Goal: Information Seeking & Learning: Learn about a topic

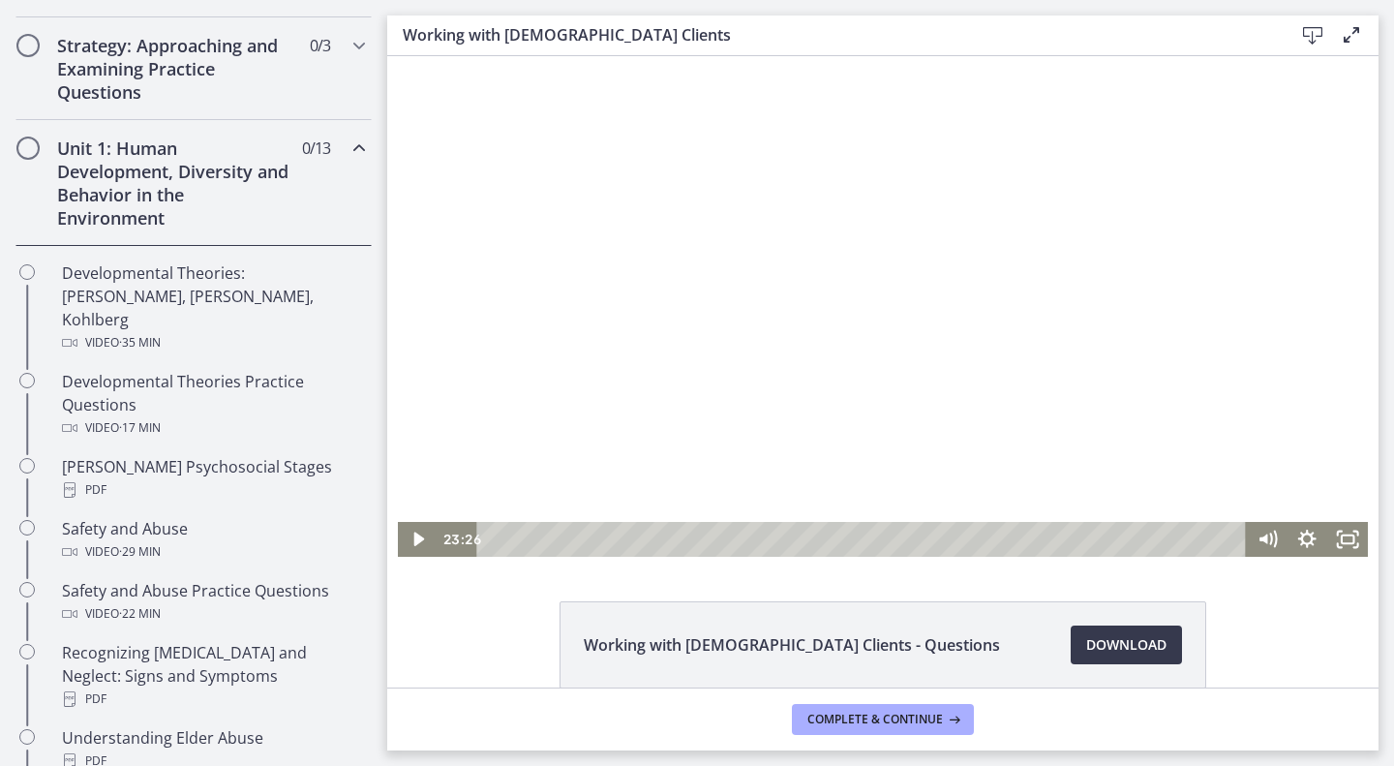
scroll to position [432, 0]
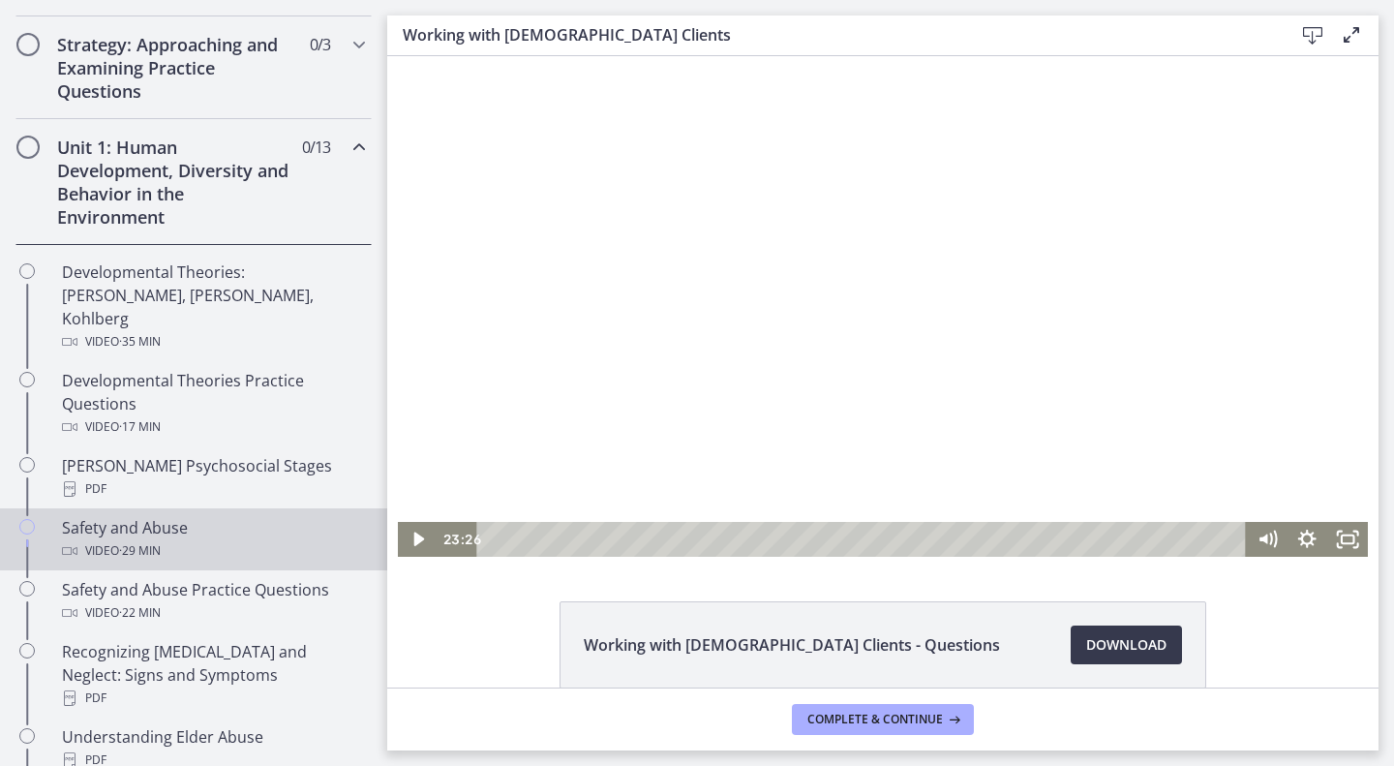
click at [222, 508] on link "Safety and Abuse Video · 29 min" at bounding box center [193, 539] width 387 height 62
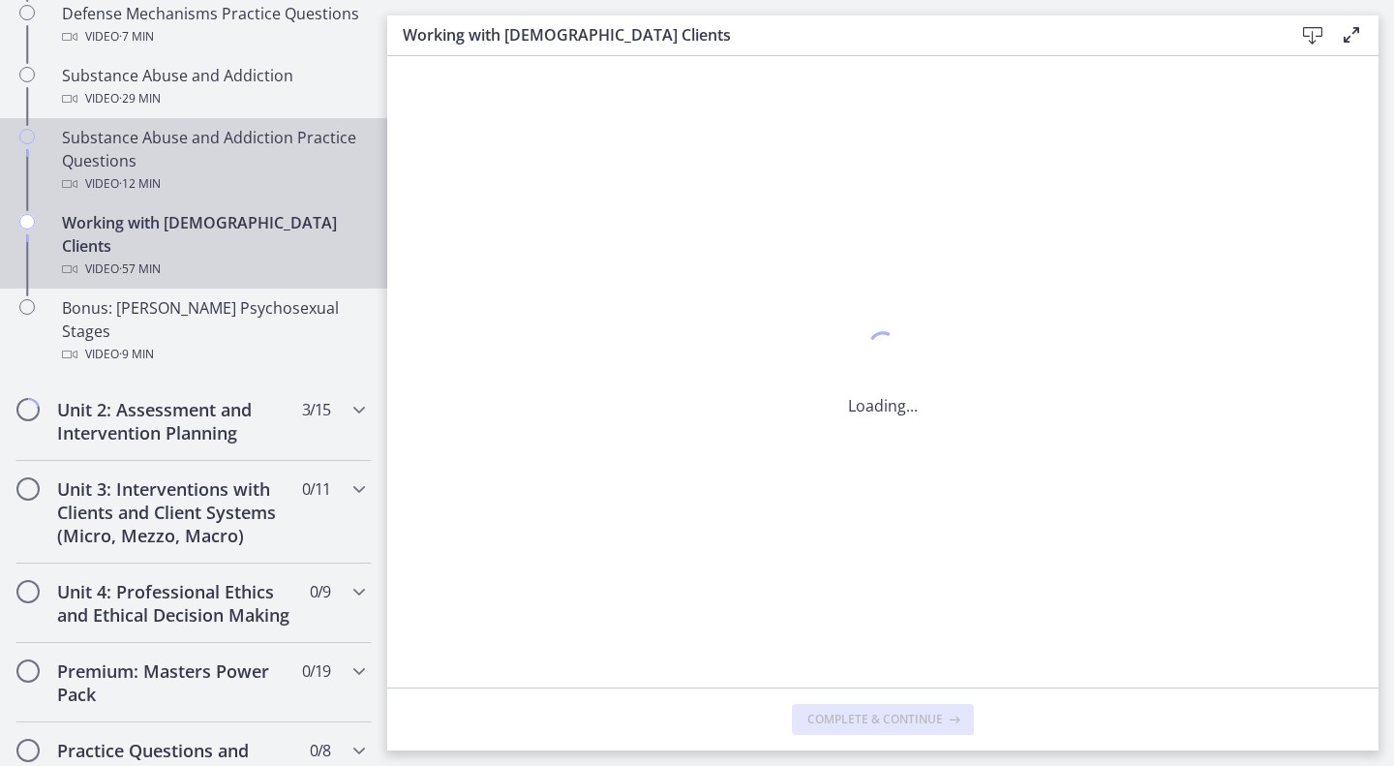
scroll to position [1293, 0]
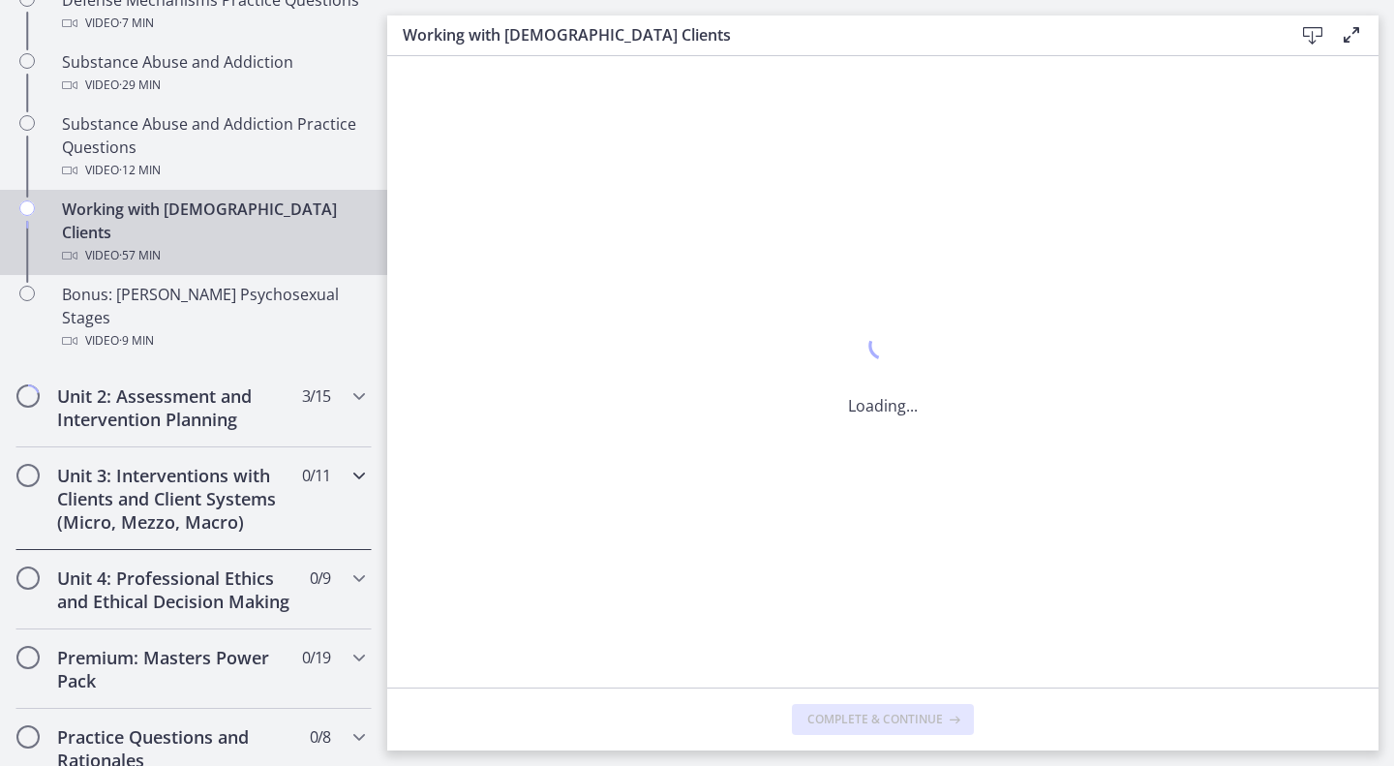
click at [250, 464] on h2 "Unit 3: Interventions with Clients and Client Systems (Micro, Mezzo, Macro)" at bounding box center [175, 499] width 236 height 70
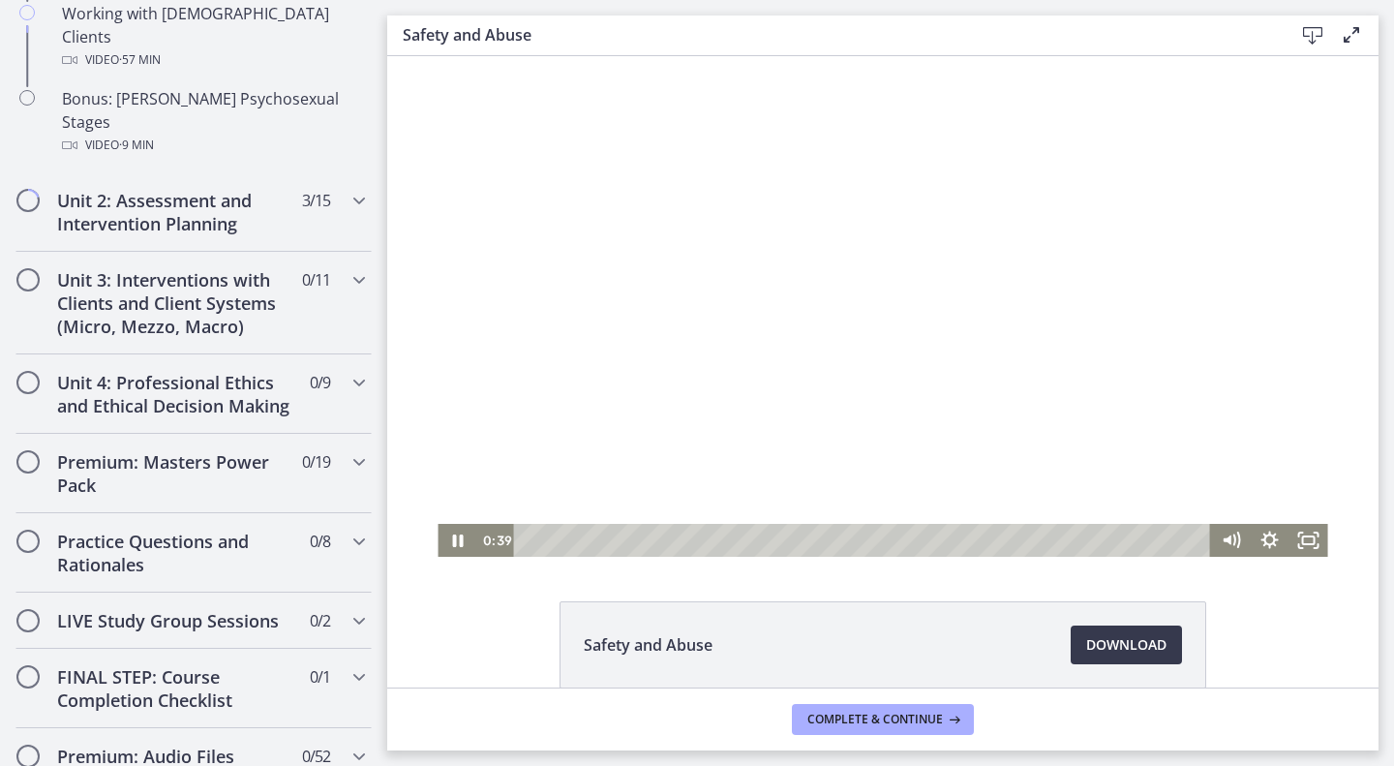
click at [805, 330] on div at bounding box center [883, 306] width 890 height 501
click at [838, 308] on div at bounding box center [883, 306] width 890 height 501
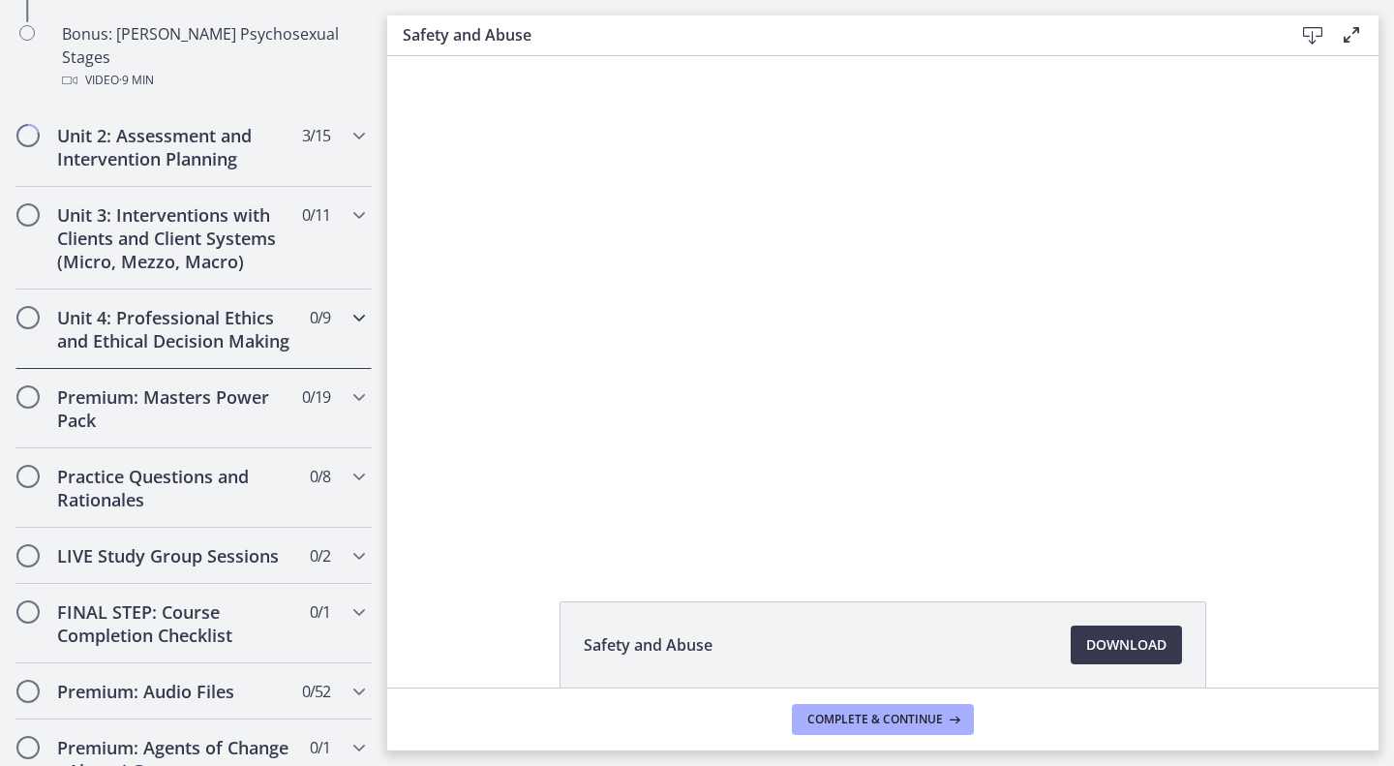
scroll to position [1554, 0]
click at [205, 202] on h2 "Unit 3: Interventions with Clients and Client Systems (Micro, Mezzo, Macro)" at bounding box center [175, 237] width 236 height 70
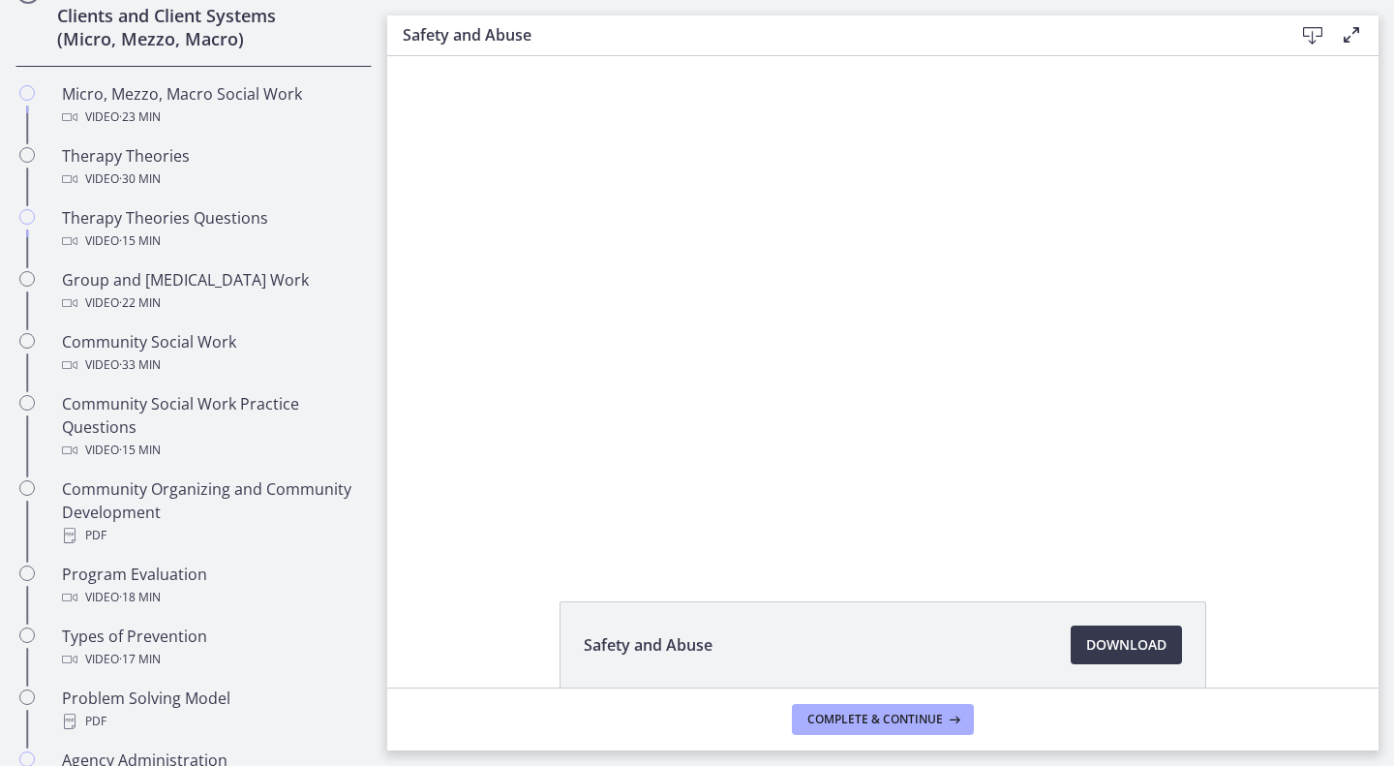
scroll to position [783, 0]
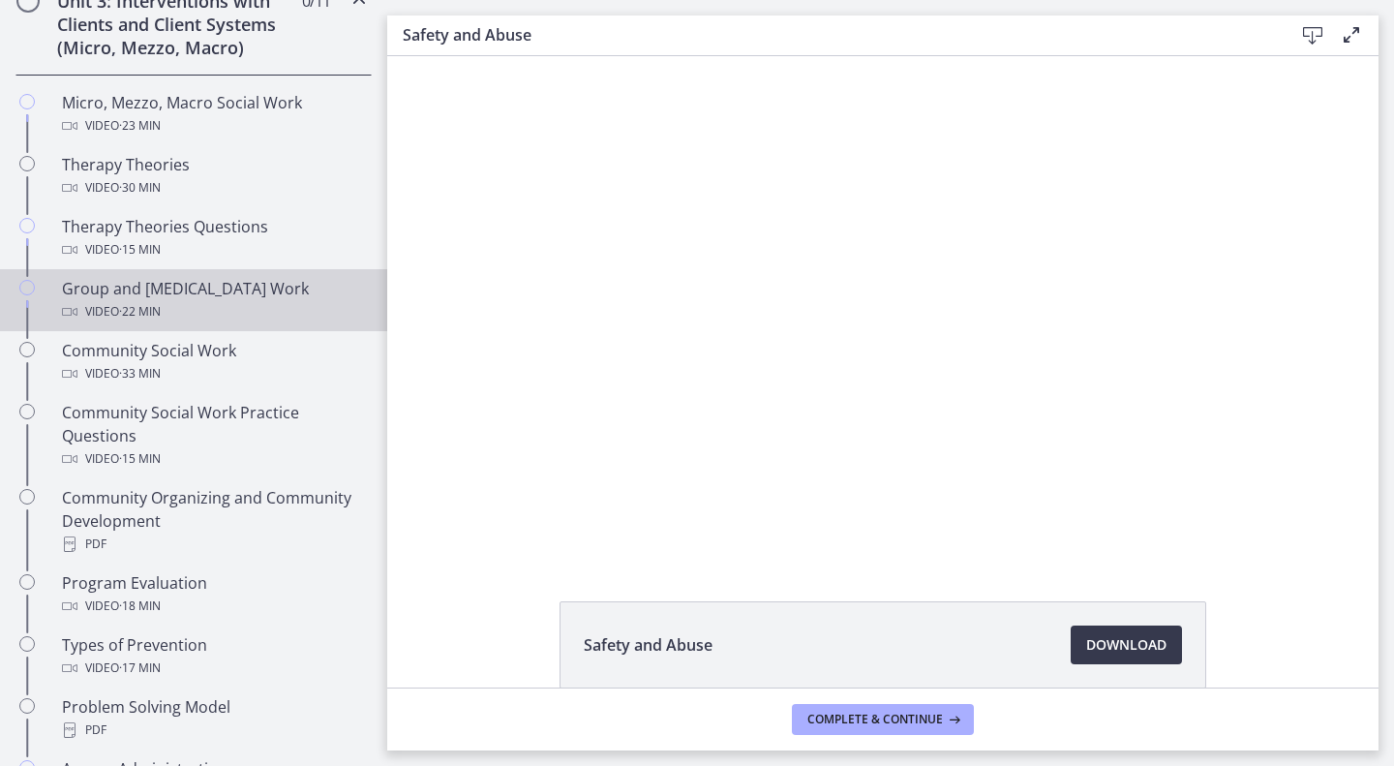
click at [191, 295] on div "Group and [MEDICAL_DATA] Work Video · 22 min" at bounding box center [213, 300] width 302 height 46
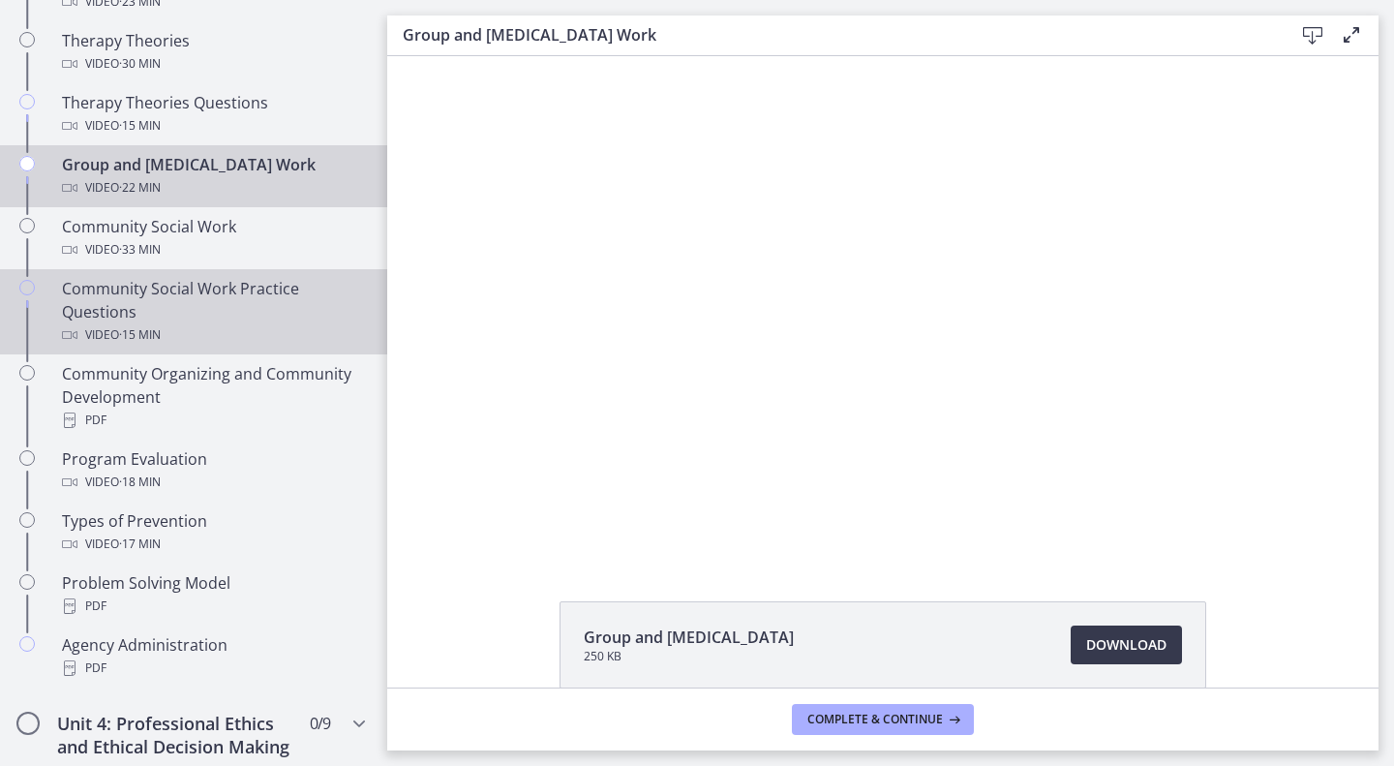
scroll to position [908, 0]
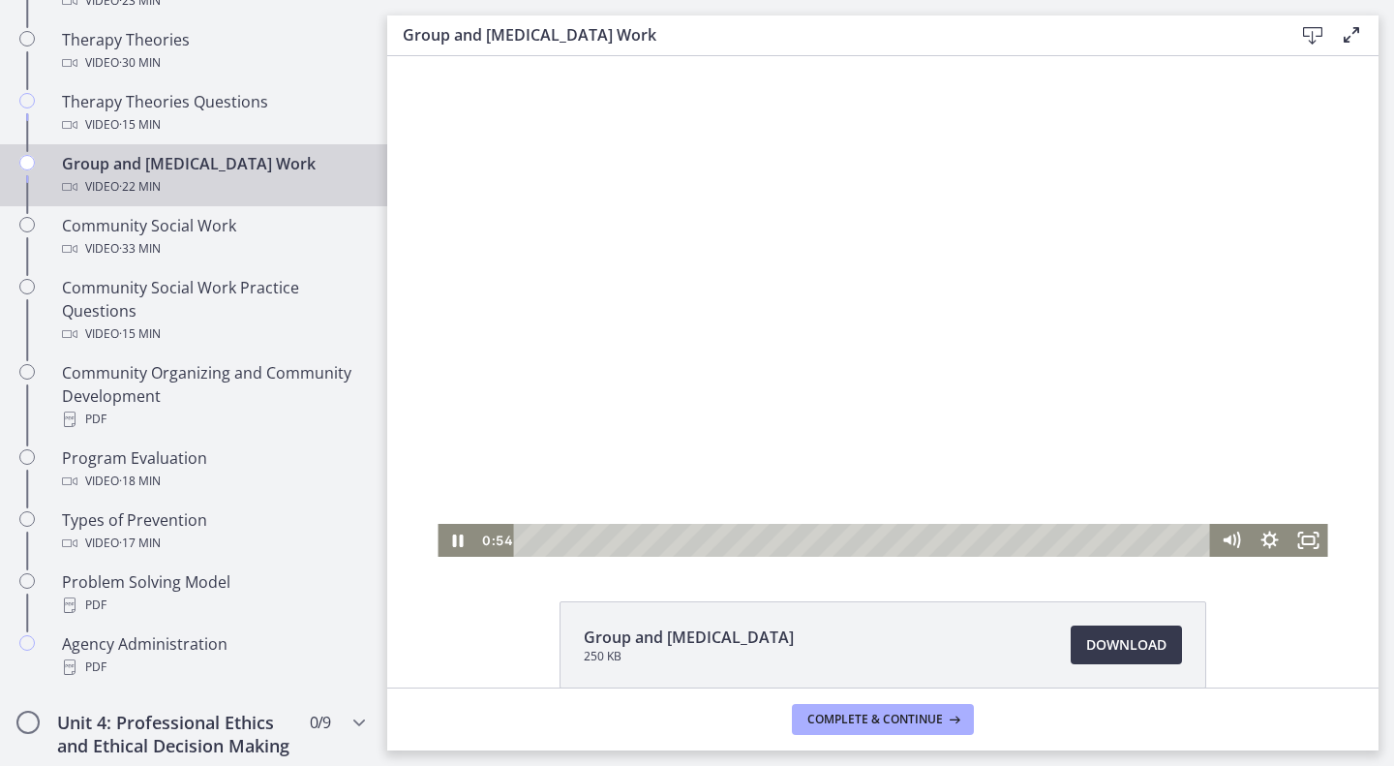
click at [706, 267] on div at bounding box center [883, 306] width 890 height 501
click at [783, 260] on div at bounding box center [883, 306] width 890 height 501
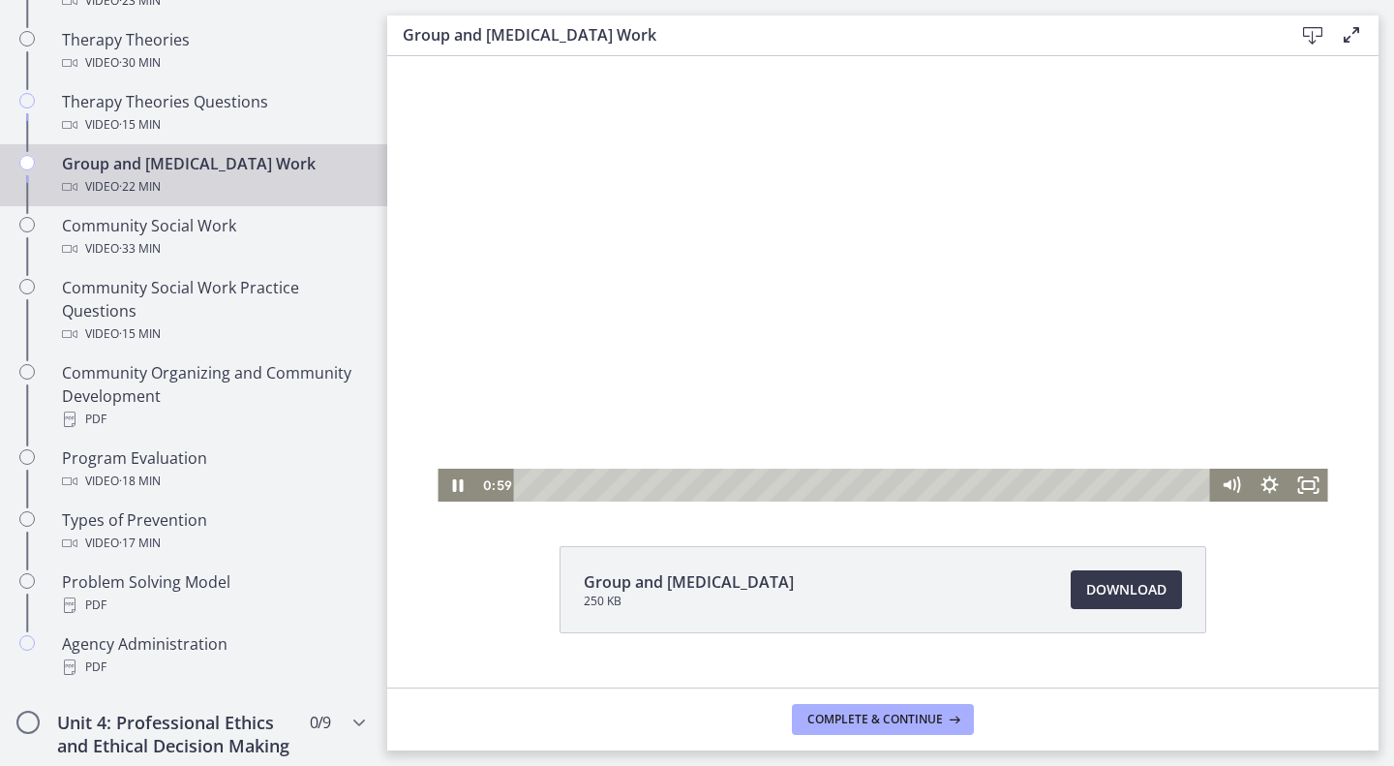
scroll to position [94, 0]
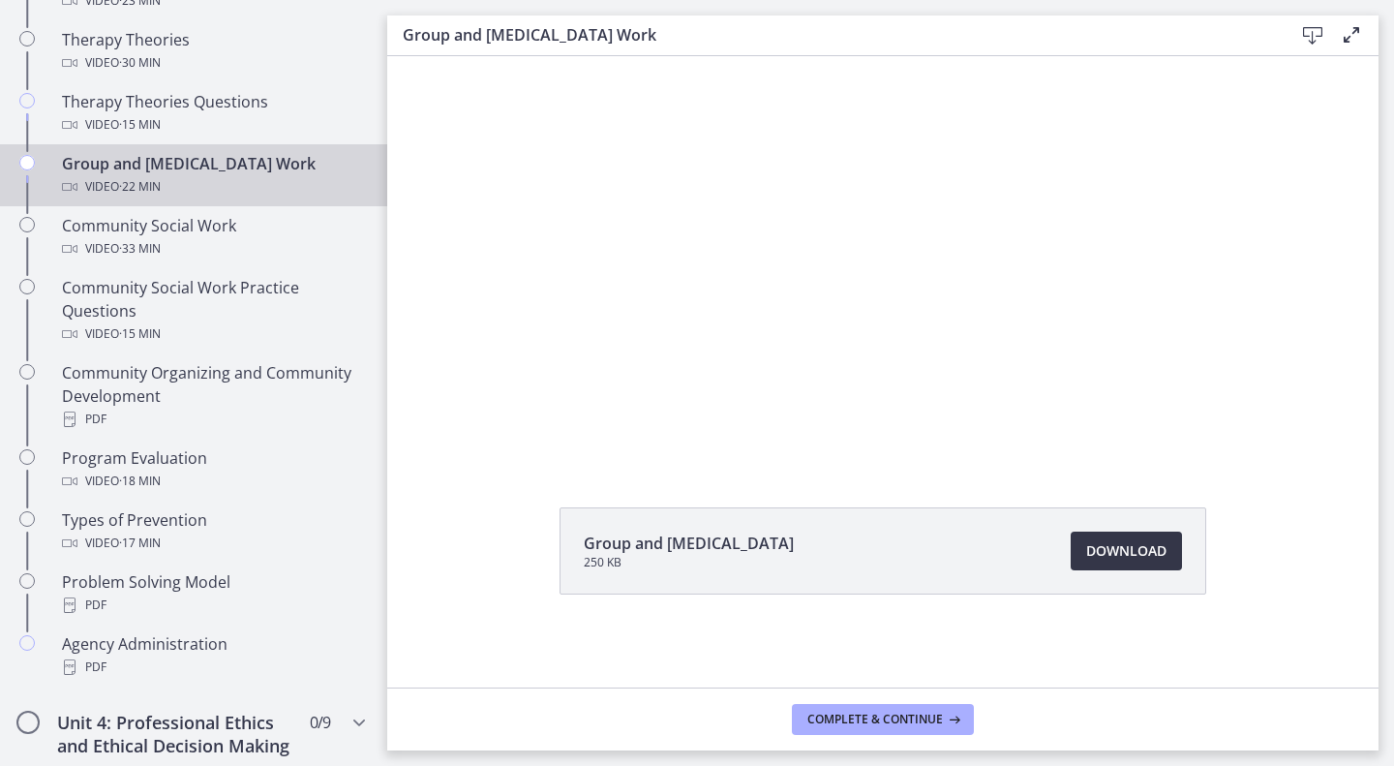
click at [1089, 549] on span "Download Opens in a new window" at bounding box center [1126, 550] width 80 height 23
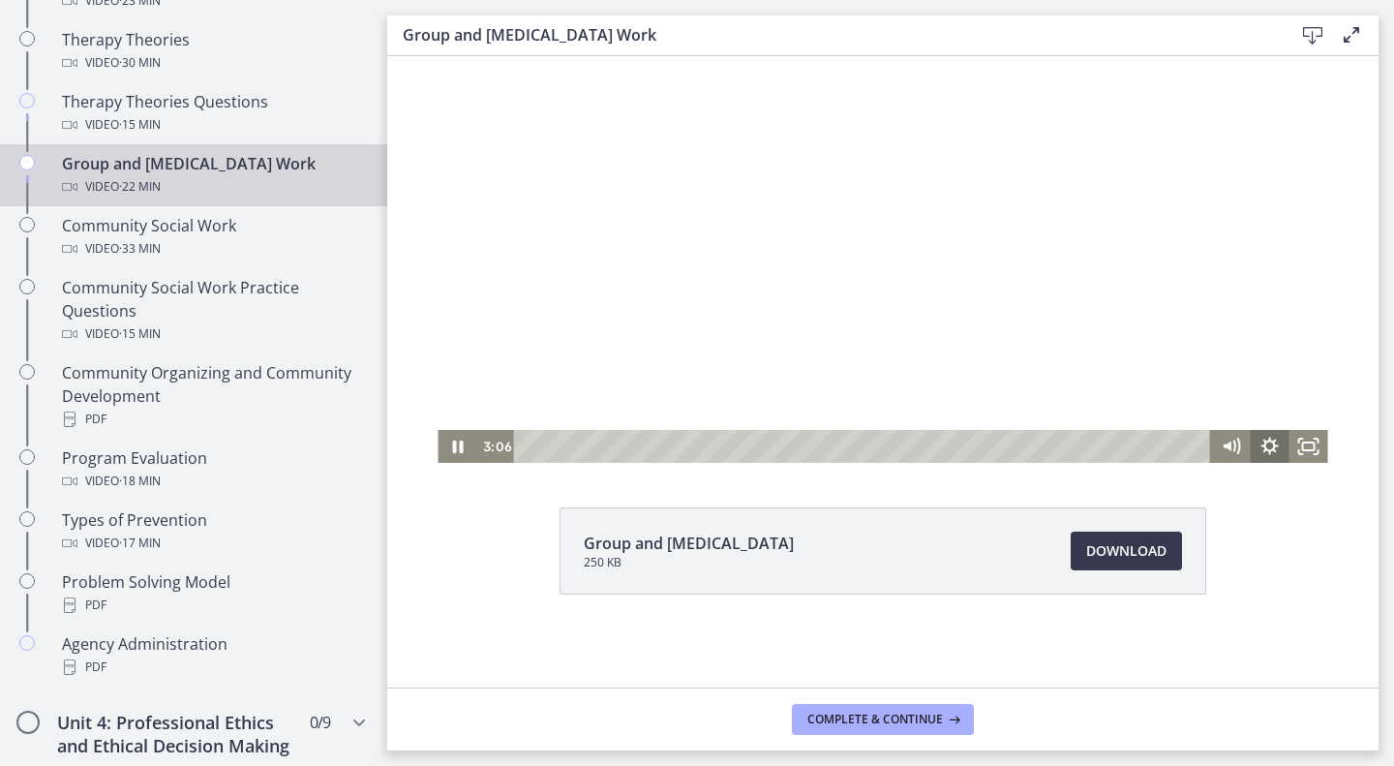
click at [1265, 449] on icon "Show settings menu" at bounding box center [1270, 445] width 17 height 17
click at [1180, 278] on div at bounding box center [883, 212] width 890 height 501
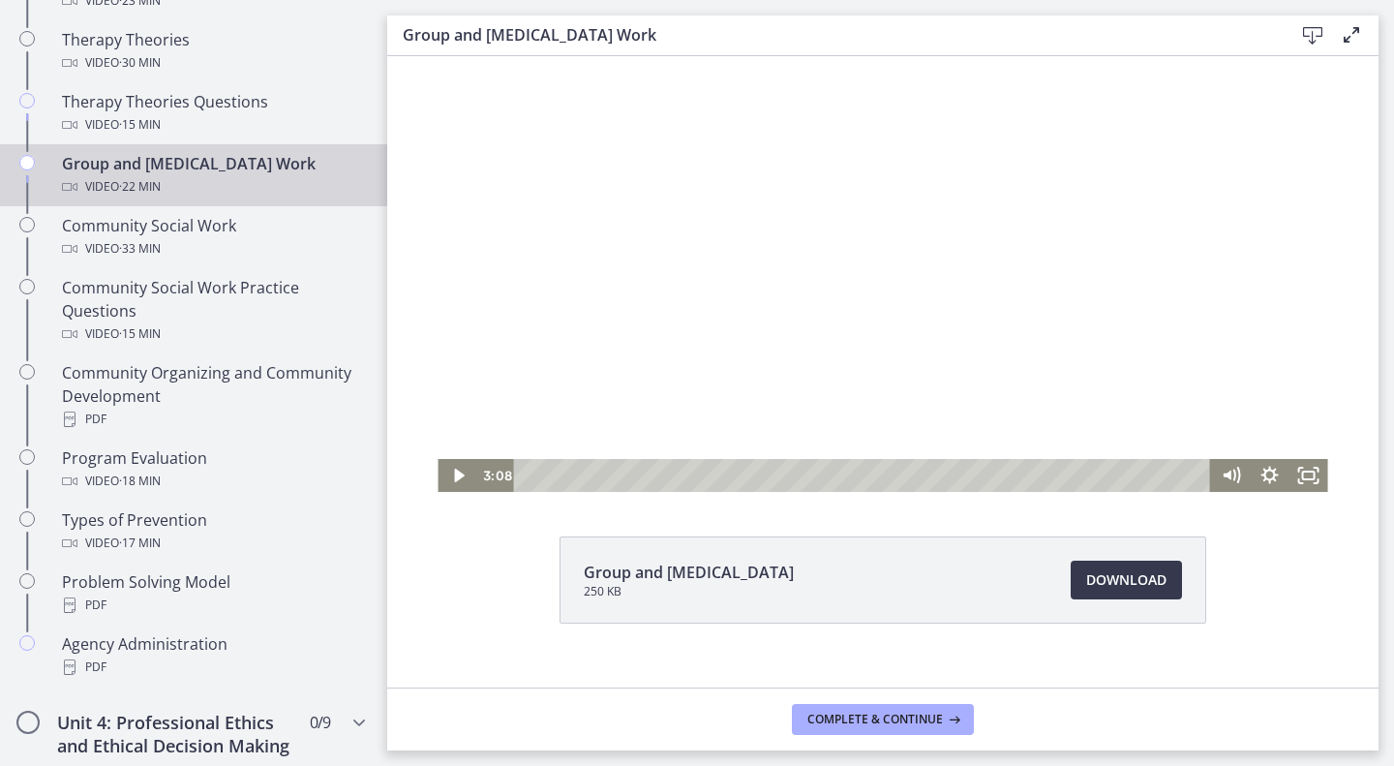
scroll to position [61, 0]
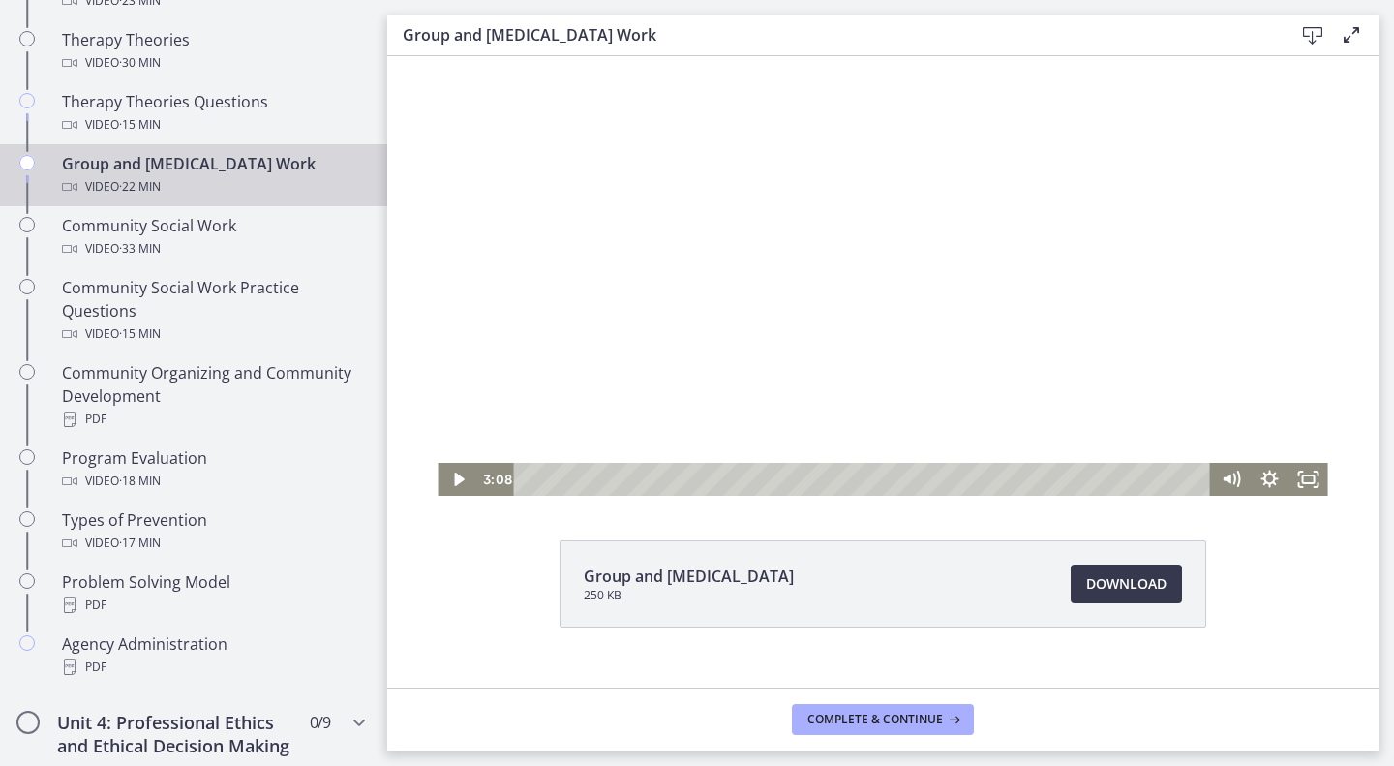
click at [1059, 275] on div at bounding box center [883, 245] width 890 height 501
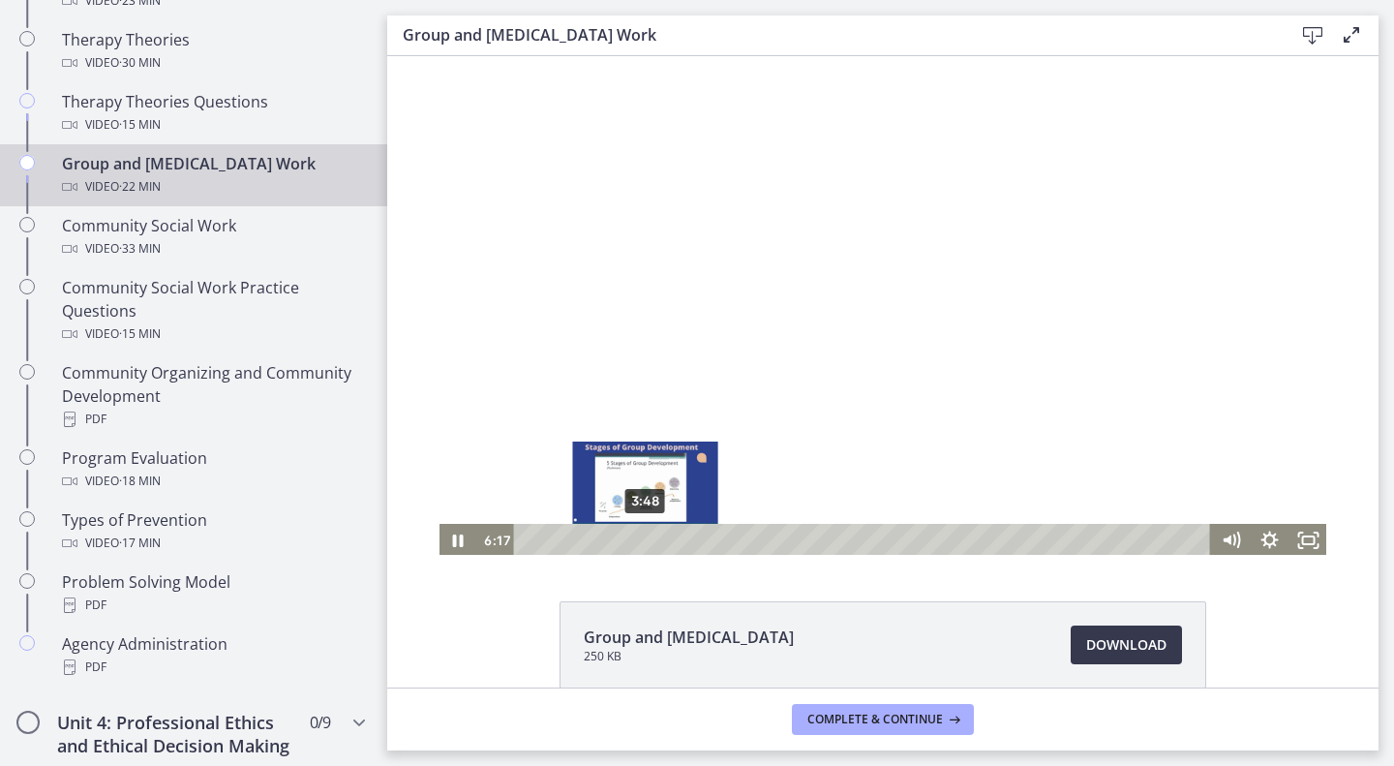
click at [638, 544] on div "3:48" at bounding box center [866, 540] width 674 height 33
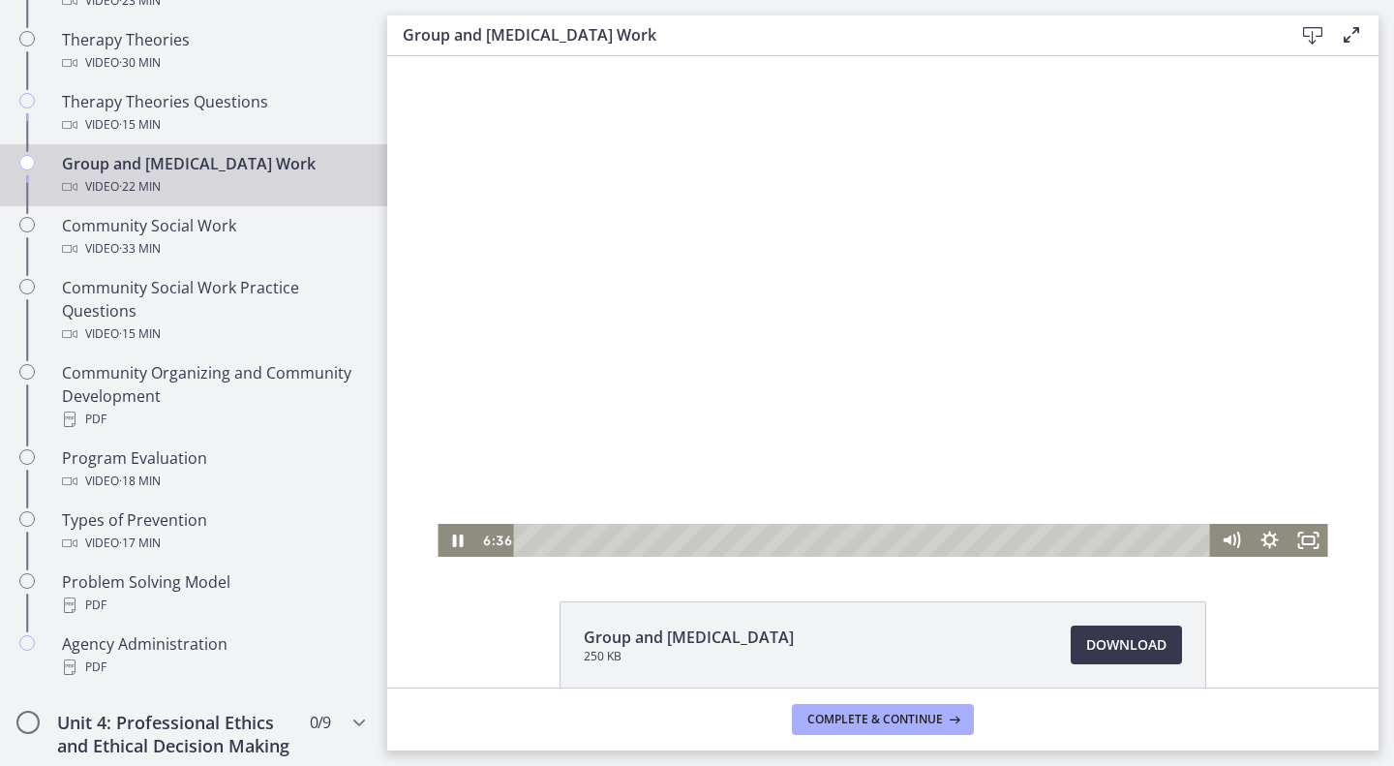
drag, startPoint x: 507, startPoint y: 258, endPoint x: 517, endPoint y: 259, distance: 9.7
click at [522, 261] on div at bounding box center [883, 306] width 890 height 501
click at [517, 258] on div at bounding box center [883, 306] width 890 height 501
click at [569, 260] on div at bounding box center [883, 306] width 890 height 501
click at [647, 411] on div at bounding box center [883, 306] width 890 height 501
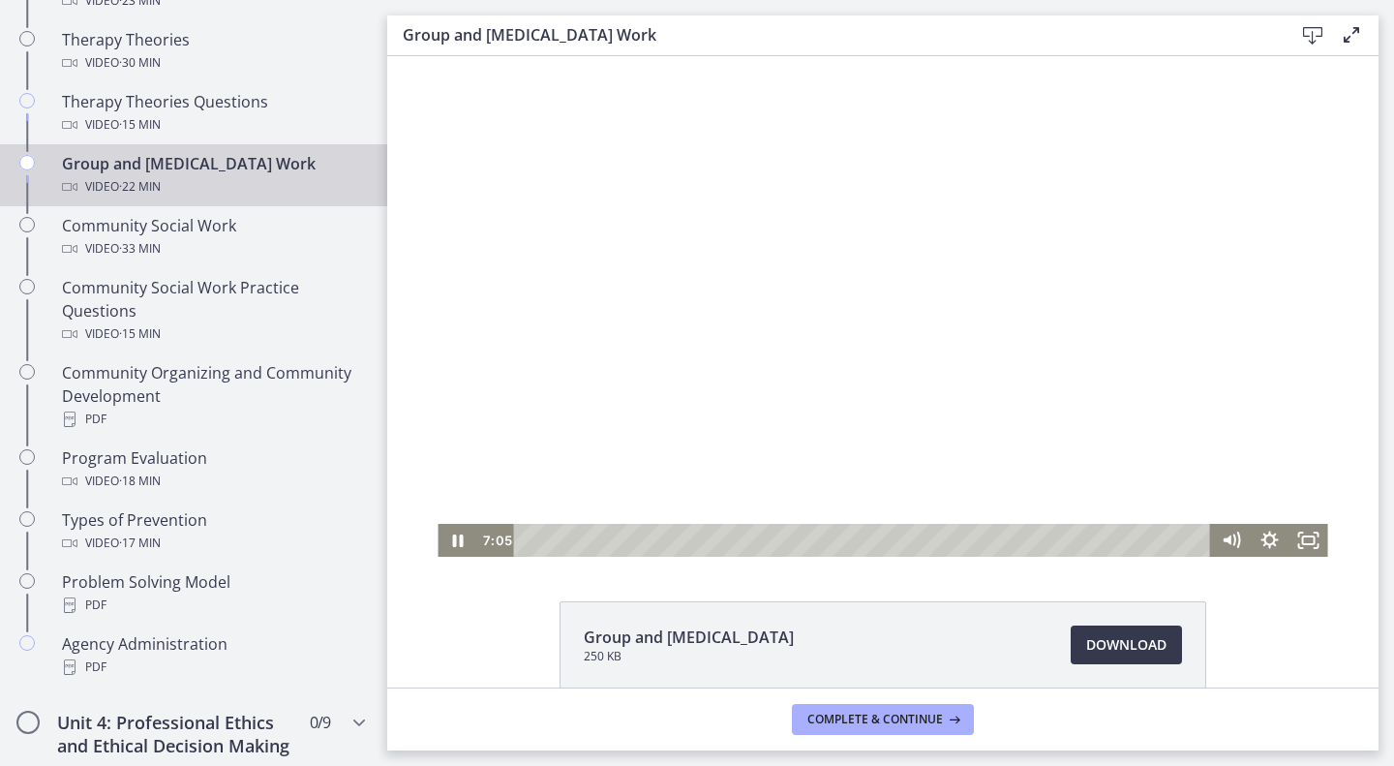
click at [725, 201] on div at bounding box center [883, 306] width 890 height 501
click at [755, 286] on div at bounding box center [883, 306] width 890 height 501
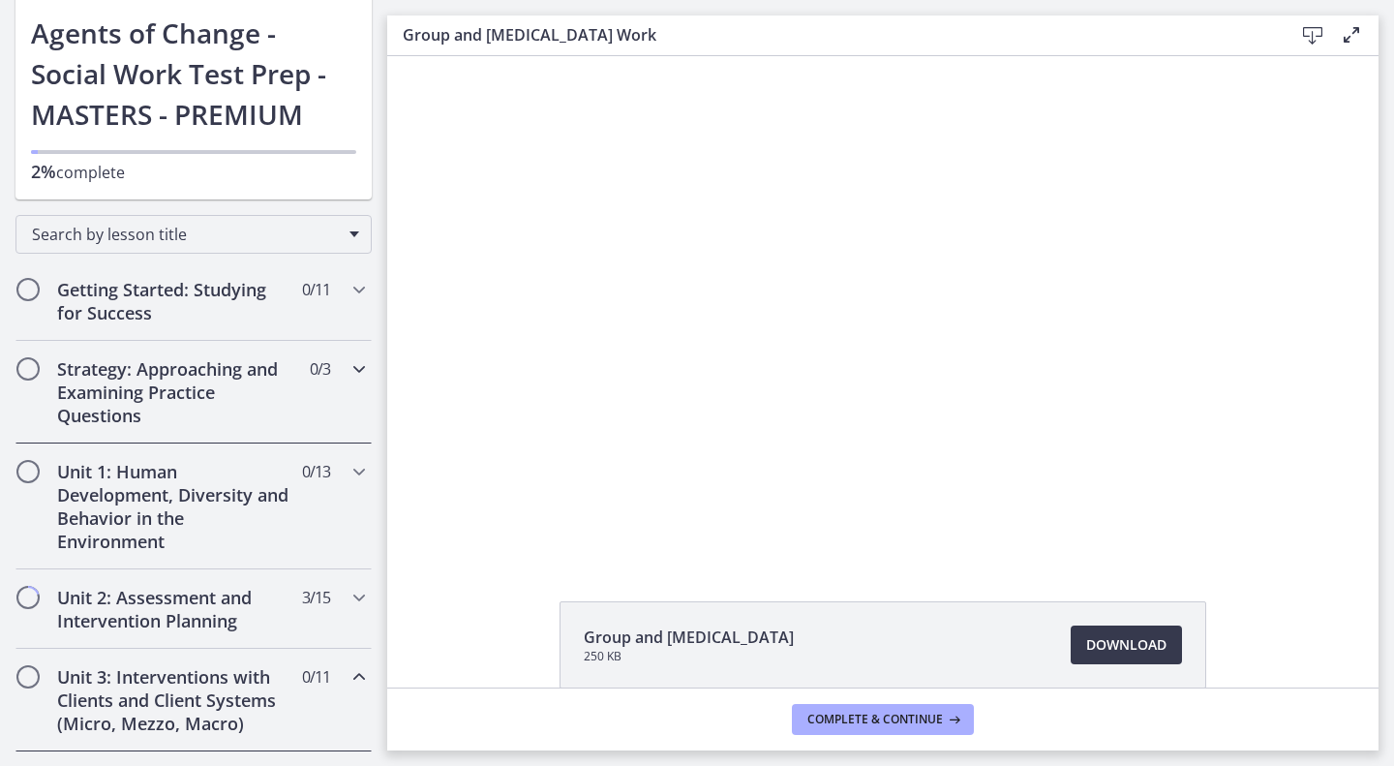
scroll to position [113, 0]
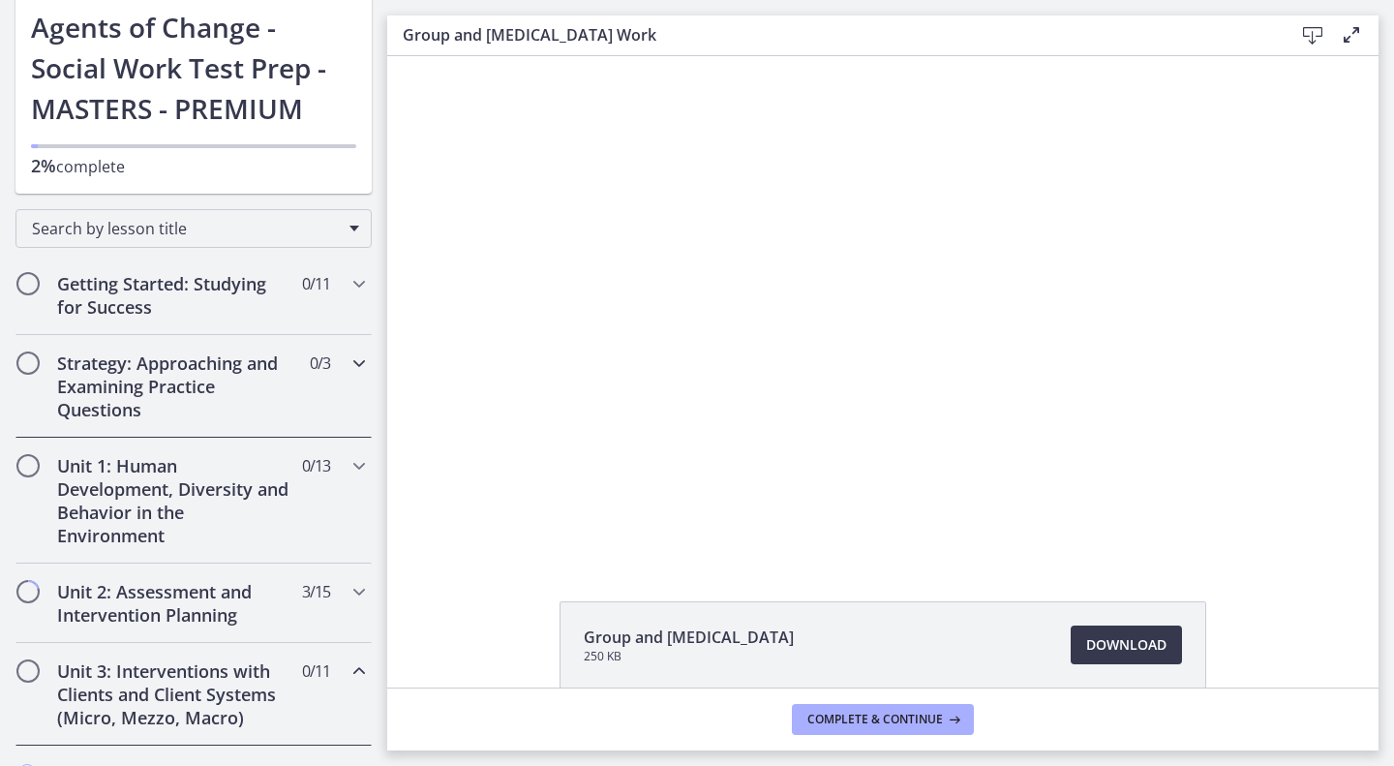
click at [225, 378] on h2 "Strategy: Approaching and Examining Practice Questions" at bounding box center [175, 387] width 236 height 70
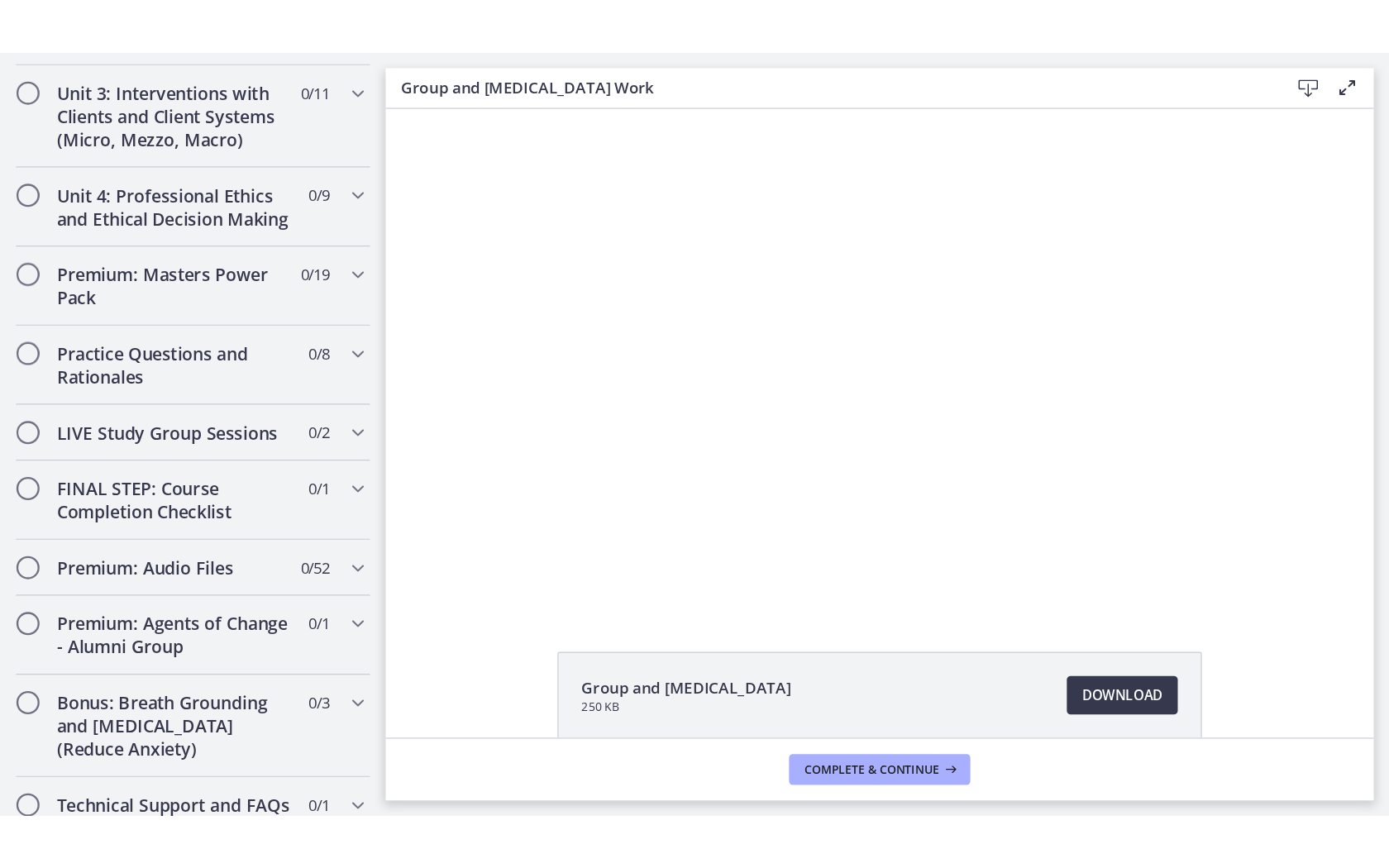
scroll to position [877, 0]
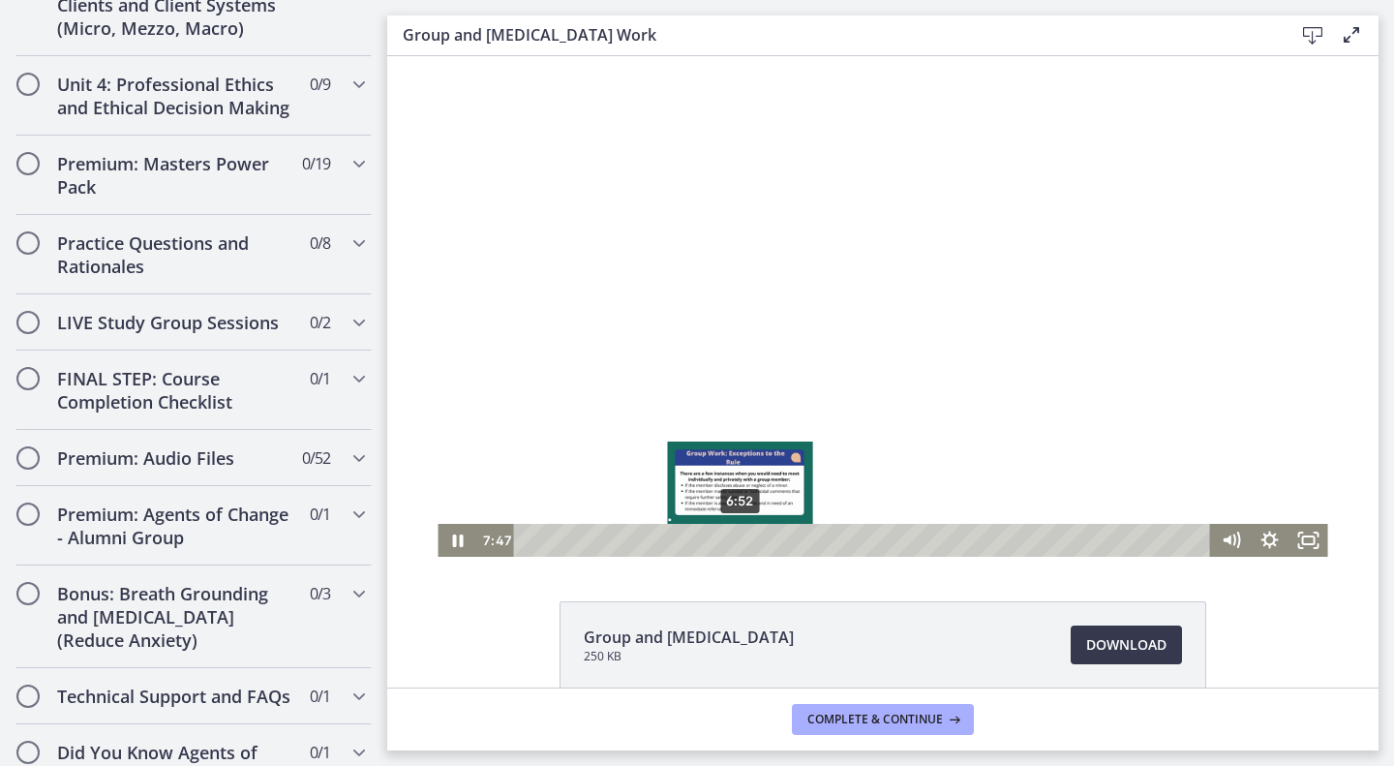
click at [733, 541] on div "6:52" at bounding box center [866, 540] width 674 height 33
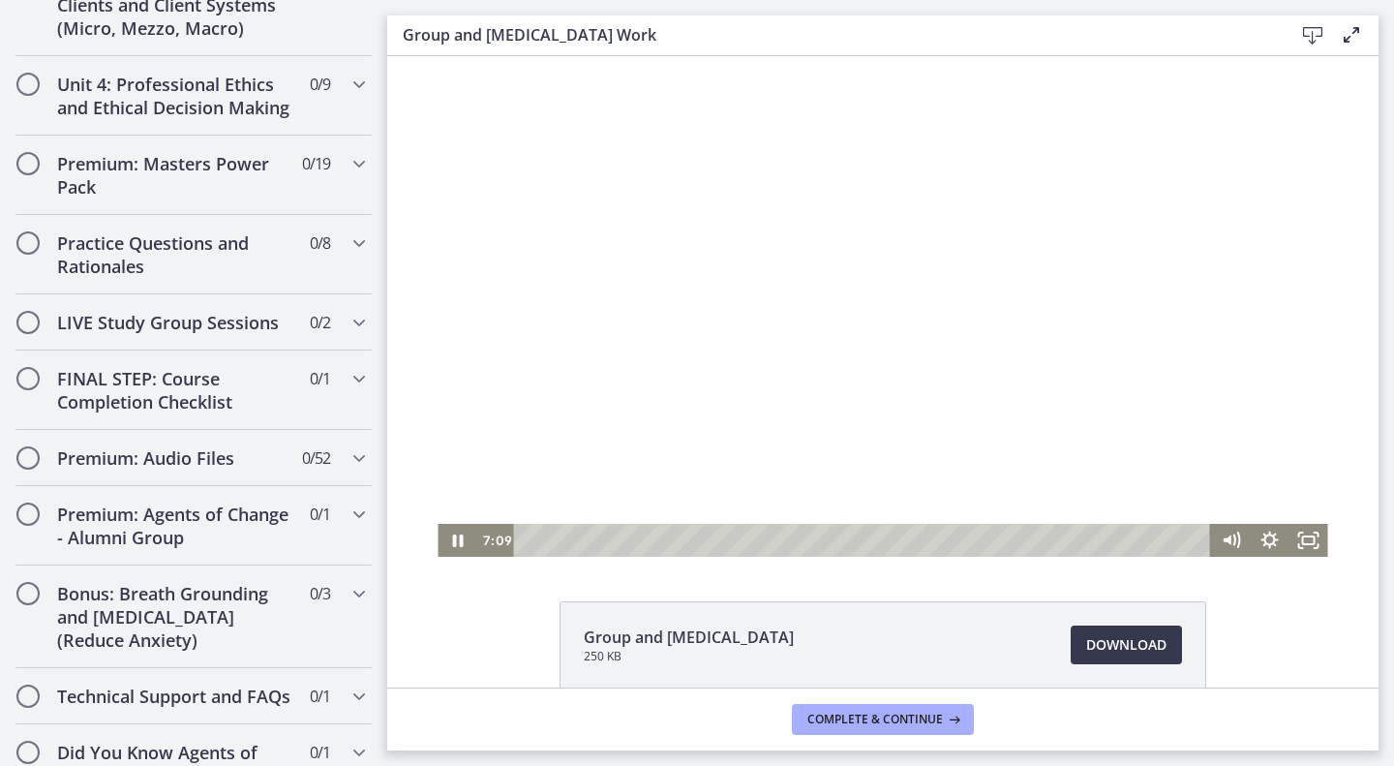
click at [763, 391] on div at bounding box center [883, 306] width 890 height 501
click at [647, 318] on div at bounding box center [883, 306] width 890 height 501
click at [1300, 539] on icon "Fullscreen" at bounding box center [1309, 540] width 39 height 33
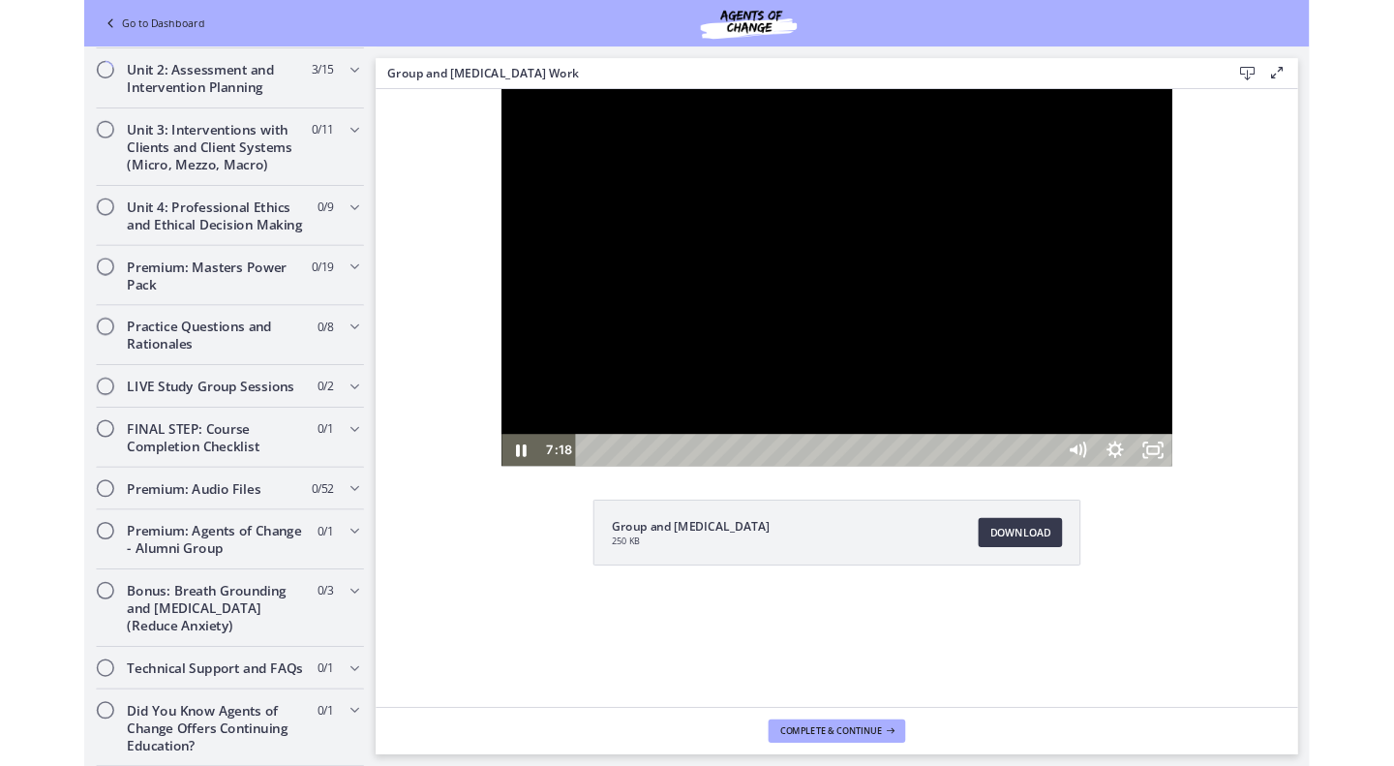
scroll to position [856, 0]
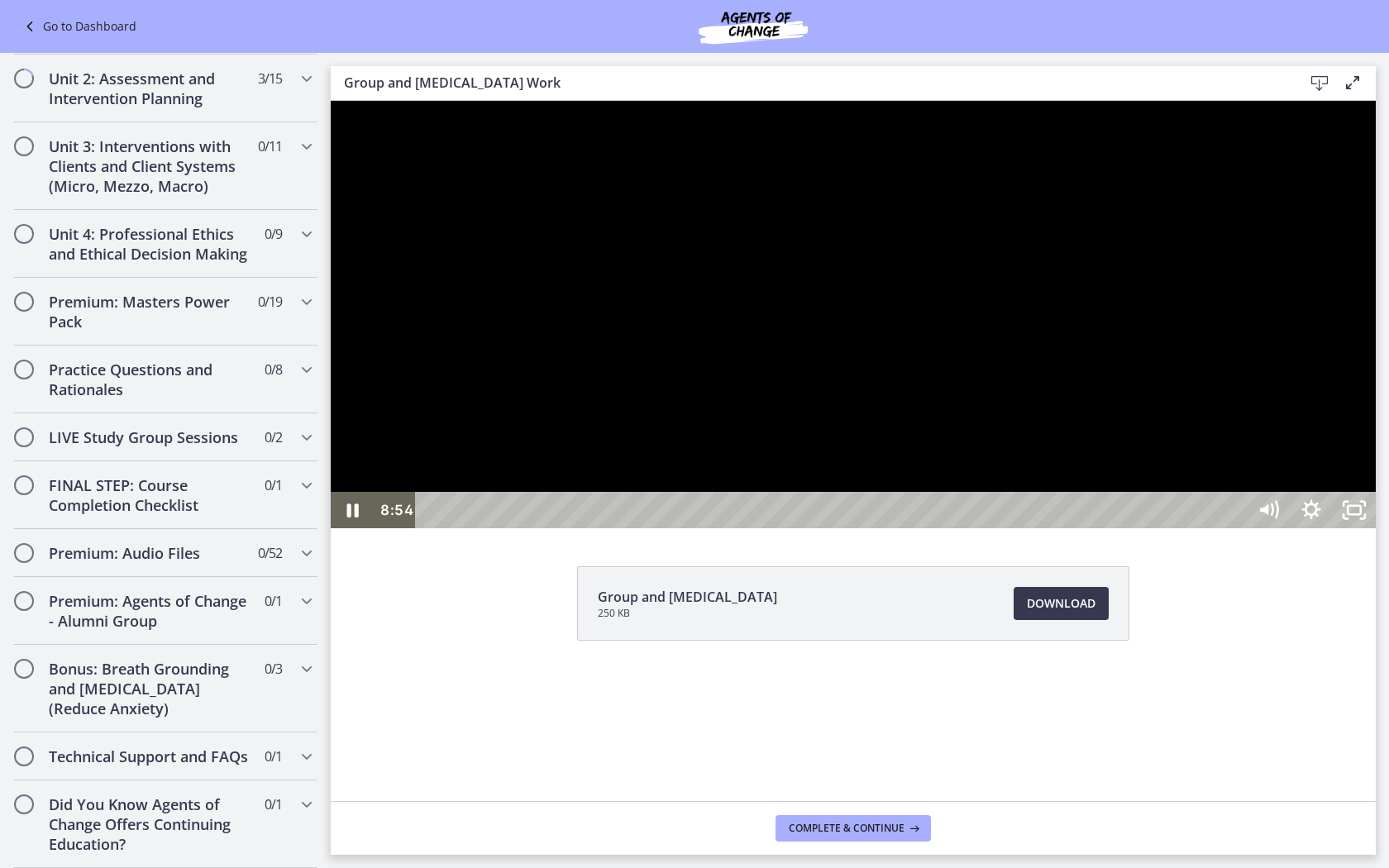
click at [1117, 469] on div at bounding box center [853, 314] width 1045 height 428
click at [914, 347] on div at bounding box center [853, 314] width 1045 height 428
click at [1189, 514] on rect "Unfullscreen" at bounding box center [1353, 510] width 13 height 9
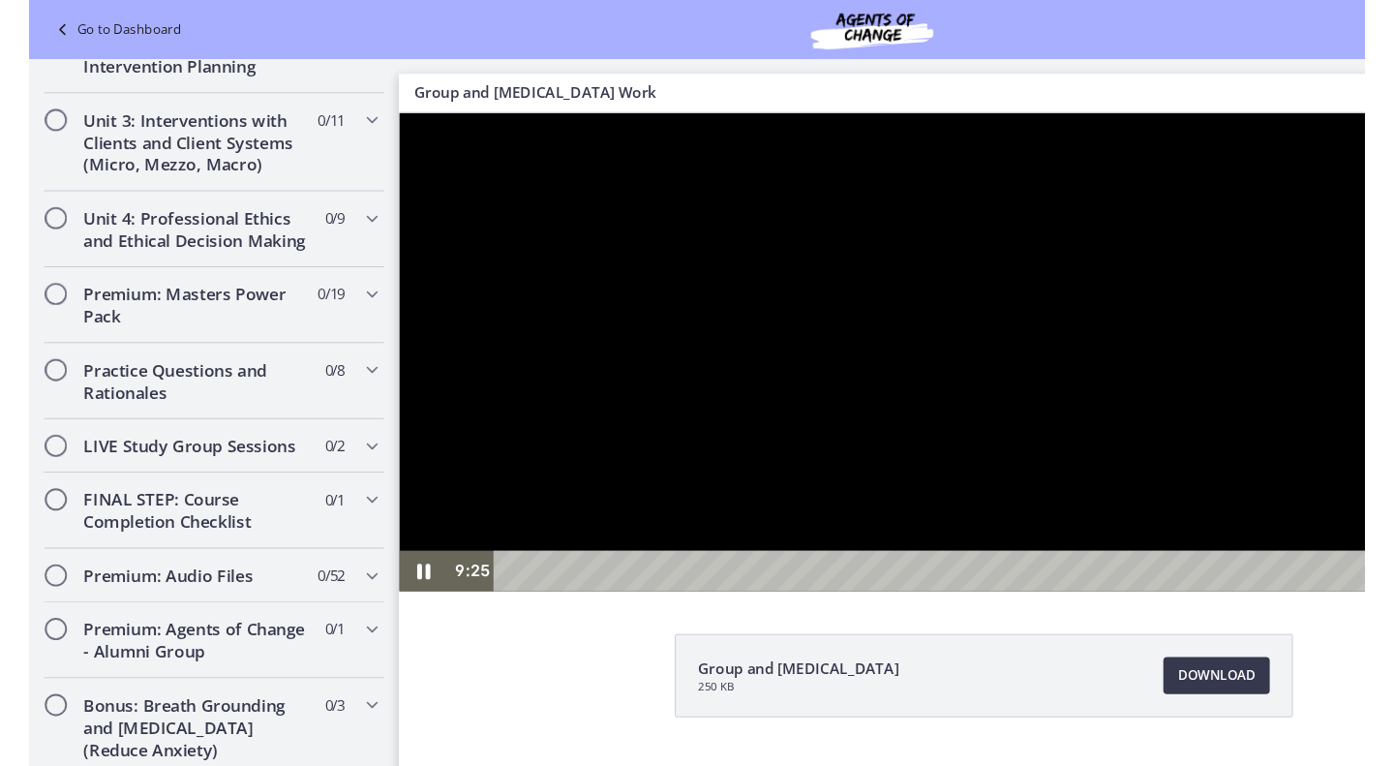
scroll to position [1027, 0]
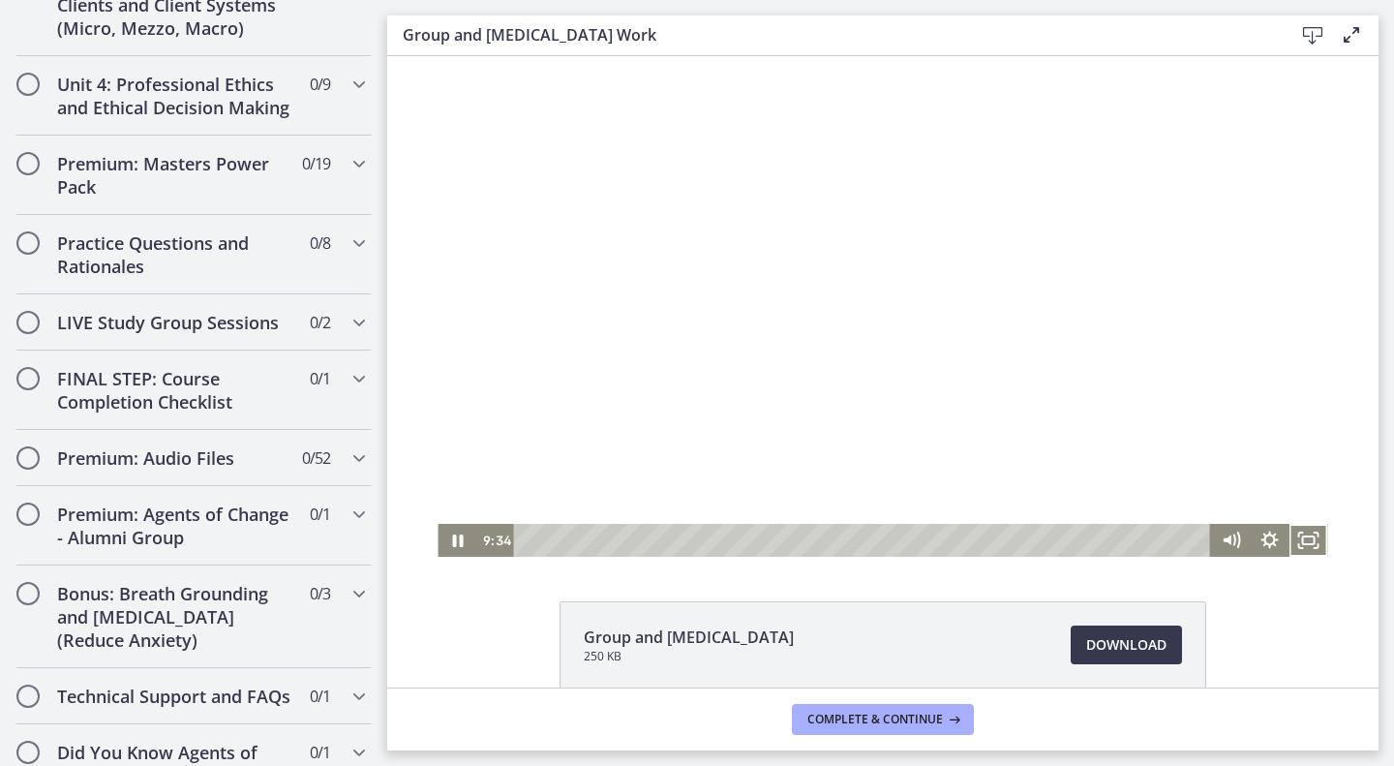
click at [702, 171] on div at bounding box center [883, 306] width 890 height 501
click at [694, 217] on div at bounding box center [883, 306] width 890 height 501
click at [566, 297] on div at bounding box center [883, 306] width 890 height 501
click at [701, 311] on div at bounding box center [883, 306] width 890 height 501
click at [703, 281] on div at bounding box center [883, 306] width 890 height 501
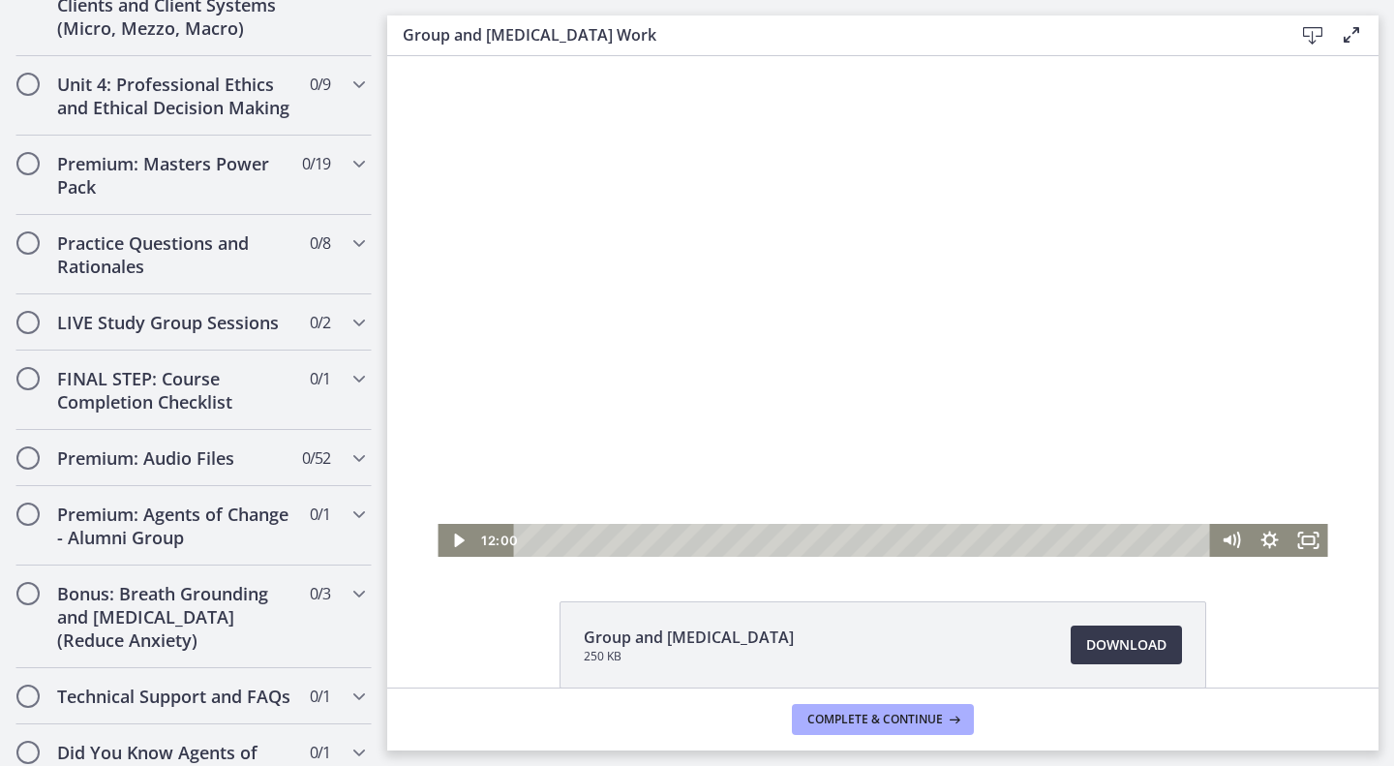
click at [718, 409] on div at bounding box center [883, 306] width 890 height 501
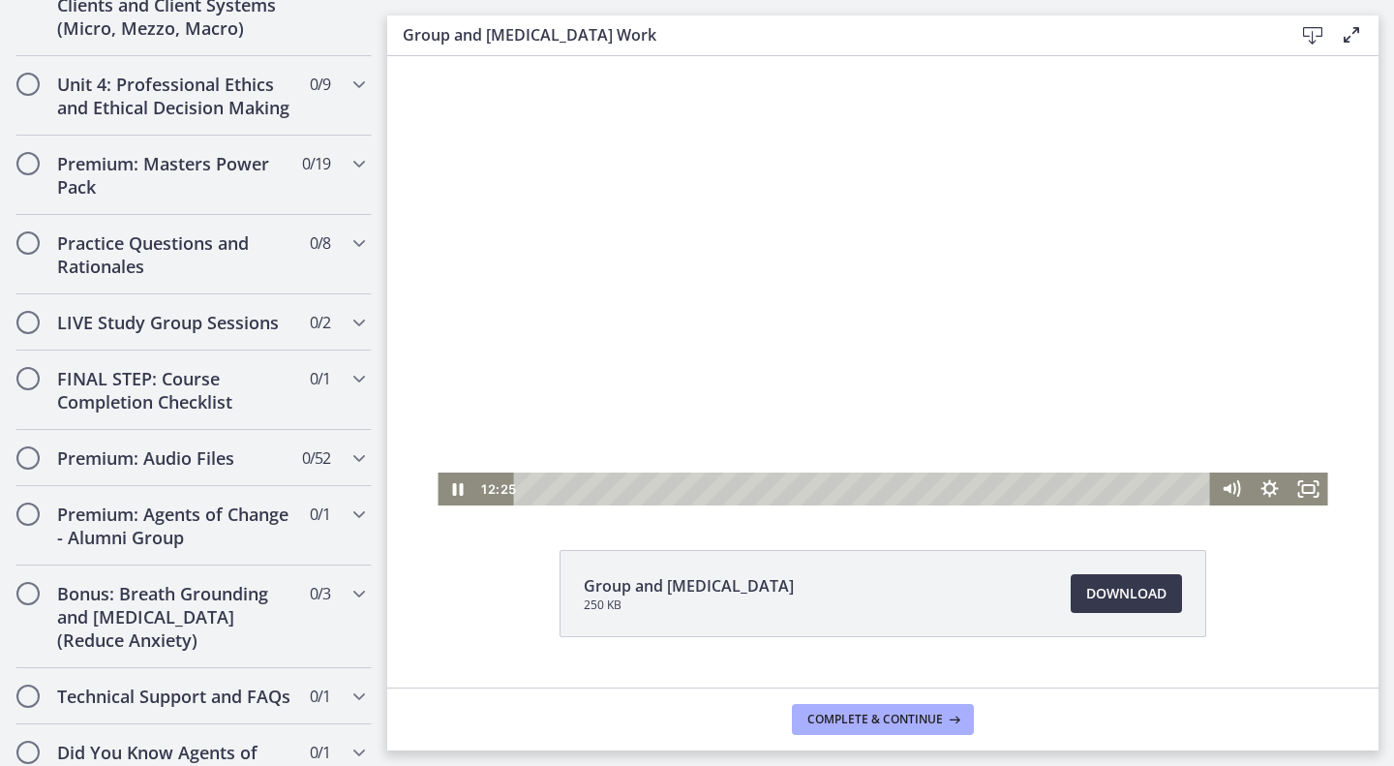
scroll to position [60, 0]
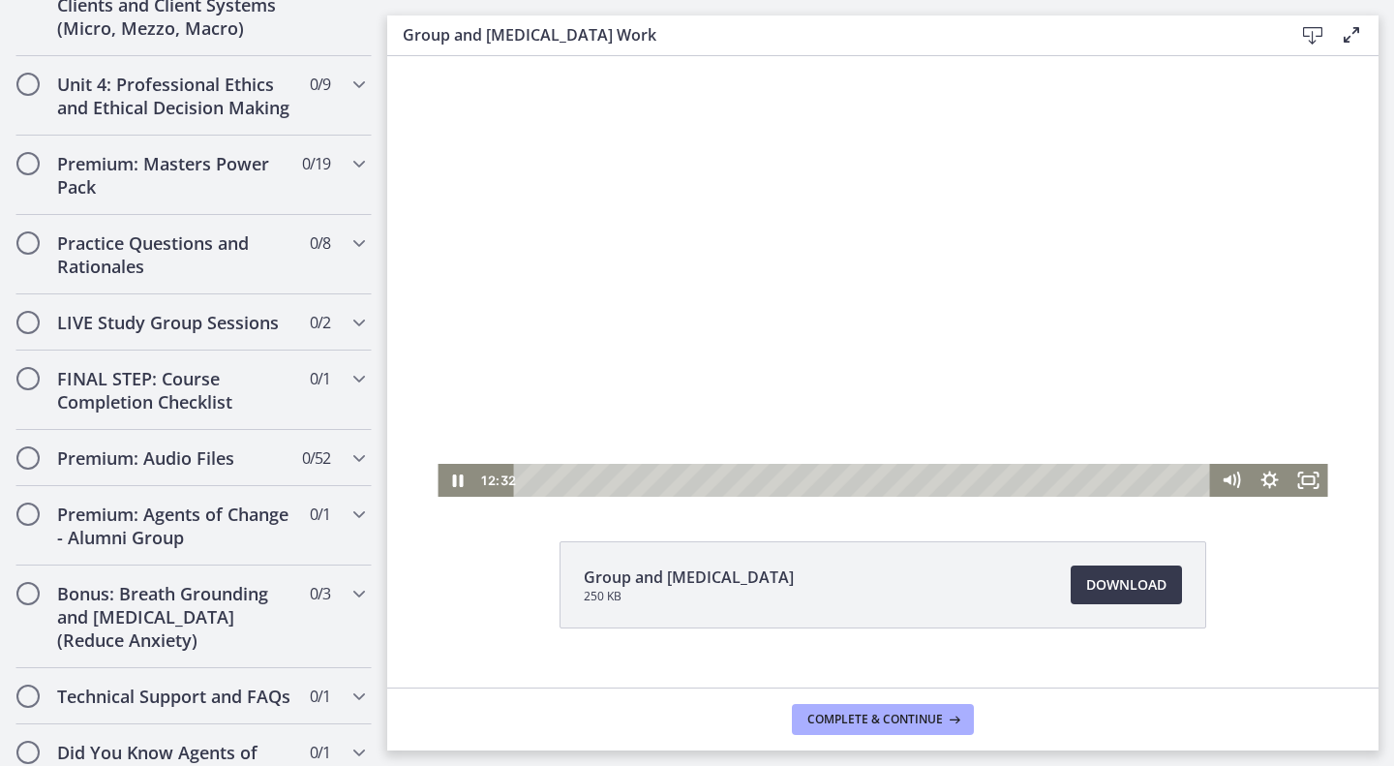
drag, startPoint x: 856, startPoint y: 435, endPoint x: 807, endPoint y: 433, distance: 49.4
click at [811, 433] on div at bounding box center [883, 246] width 890 height 501
click at [810, 434] on div at bounding box center [883, 246] width 890 height 501
click at [957, 309] on div at bounding box center [883, 246] width 890 height 501
click at [825, 234] on div at bounding box center [883, 246] width 890 height 501
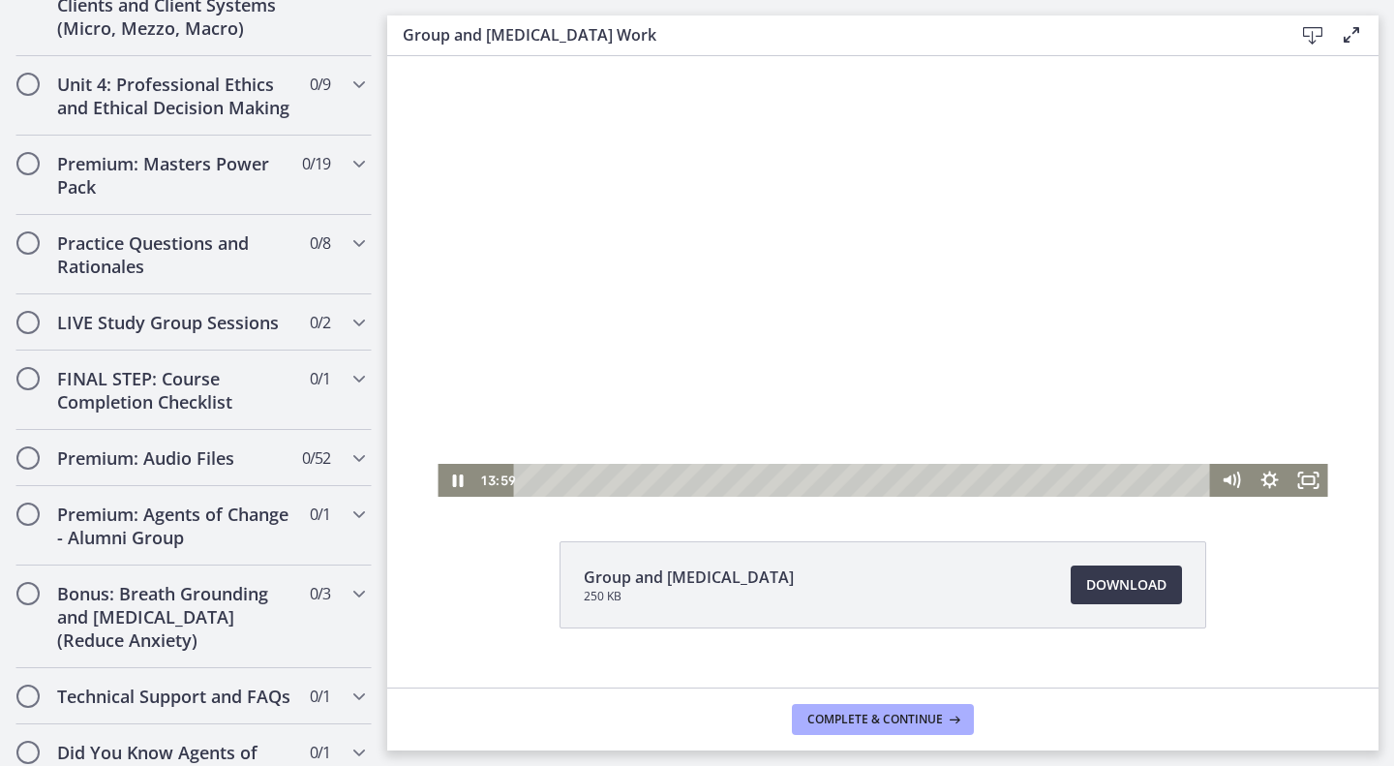
click at [891, 342] on div at bounding box center [883, 246] width 890 height 501
click at [916, 202] on div at bounding box center [883, 246] width 890 height 501
click at [862, 325] on div at bounding box center [883, 246] width 890 height 501
click at [876, 318] on div at bounding box center [883, 246] width 890 height 501
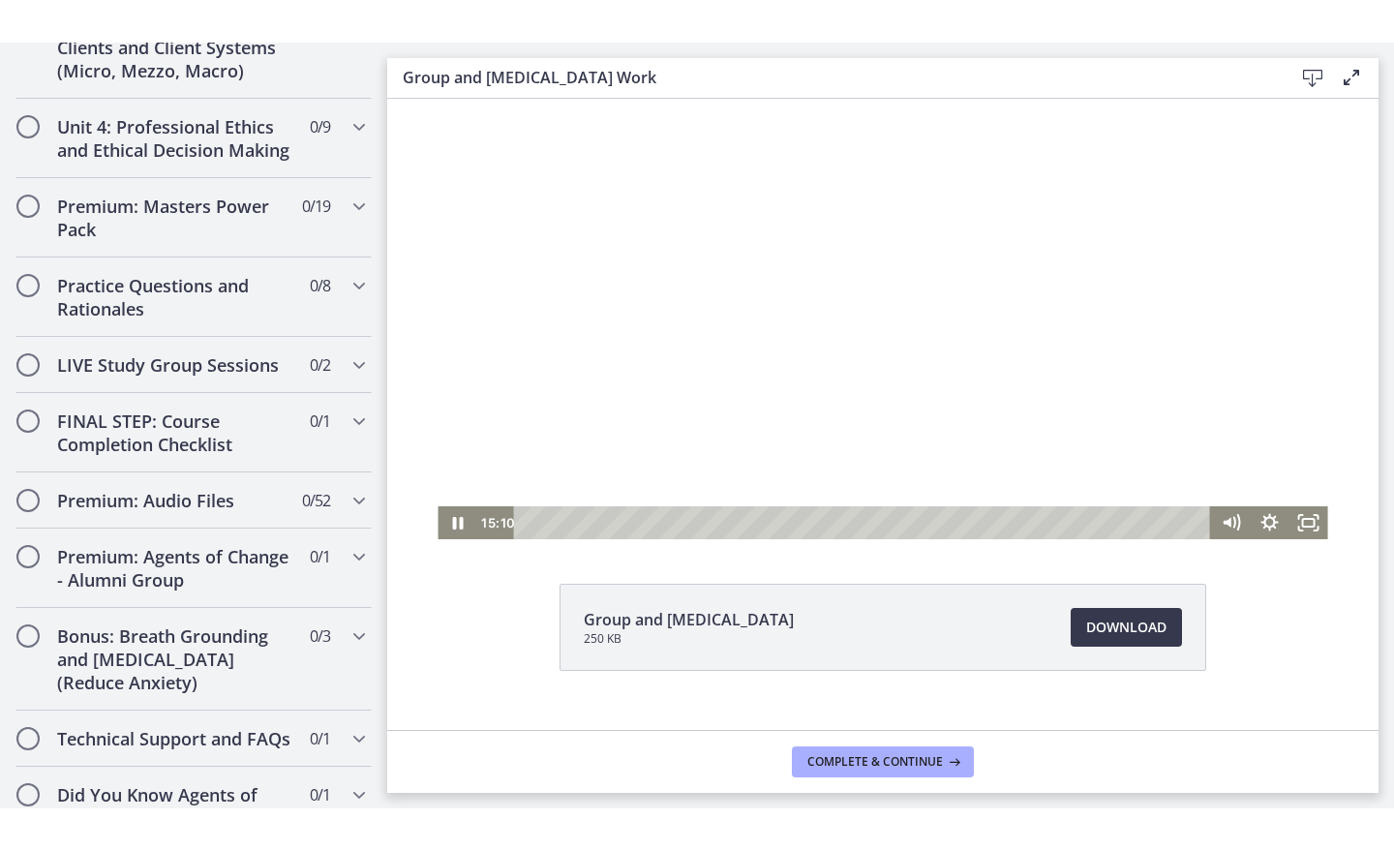
scroll to position [69, 0]
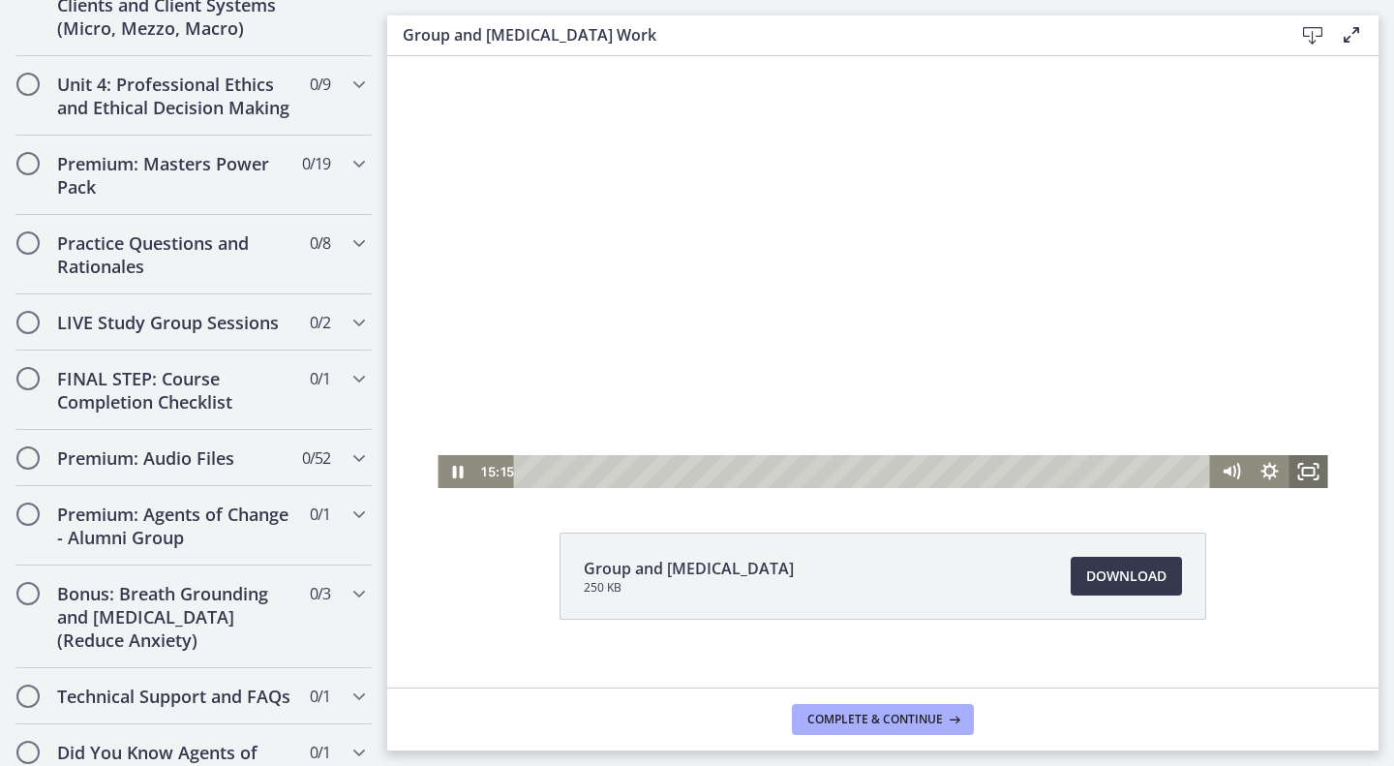
click at [1293, 467] on icon "Fullscreen" at bounding box center [1309, 471] width 39 height 33
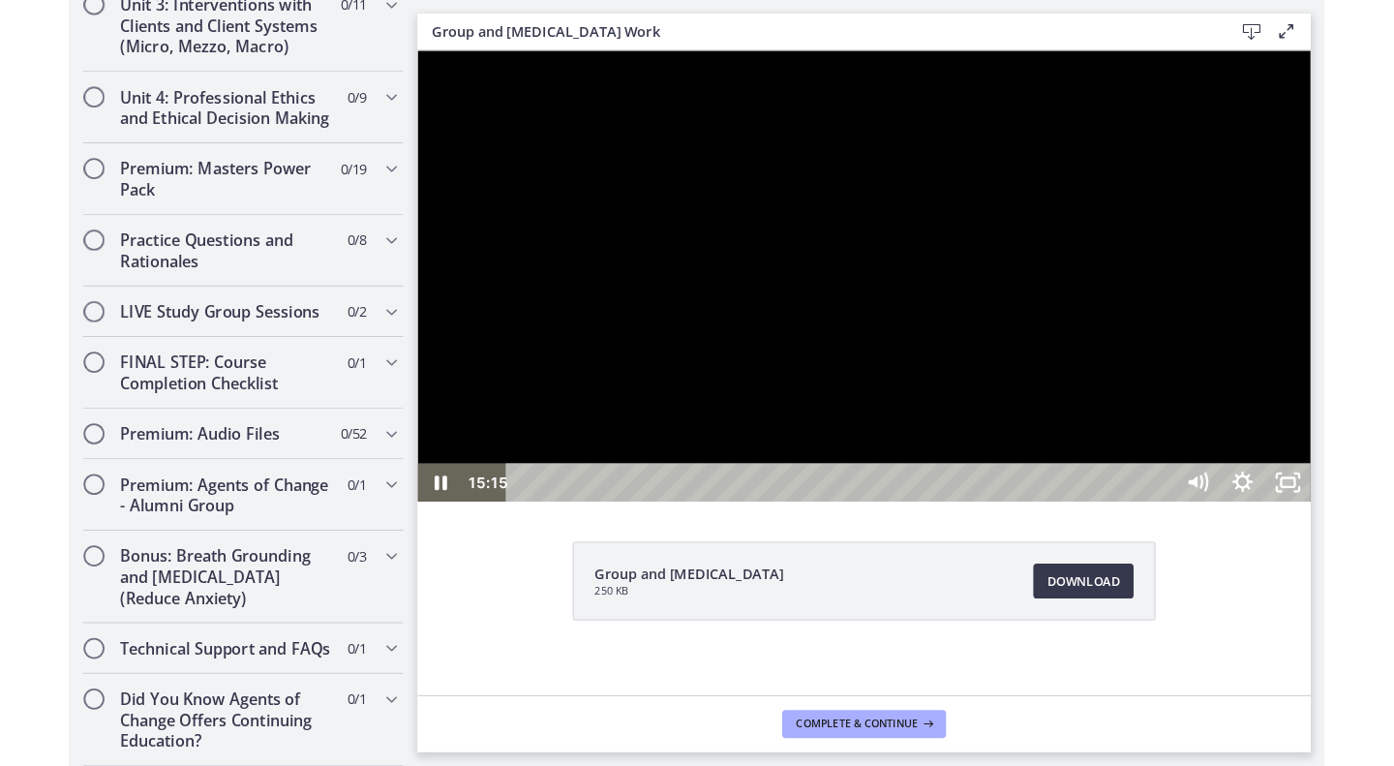
scroll to position [856, 0]
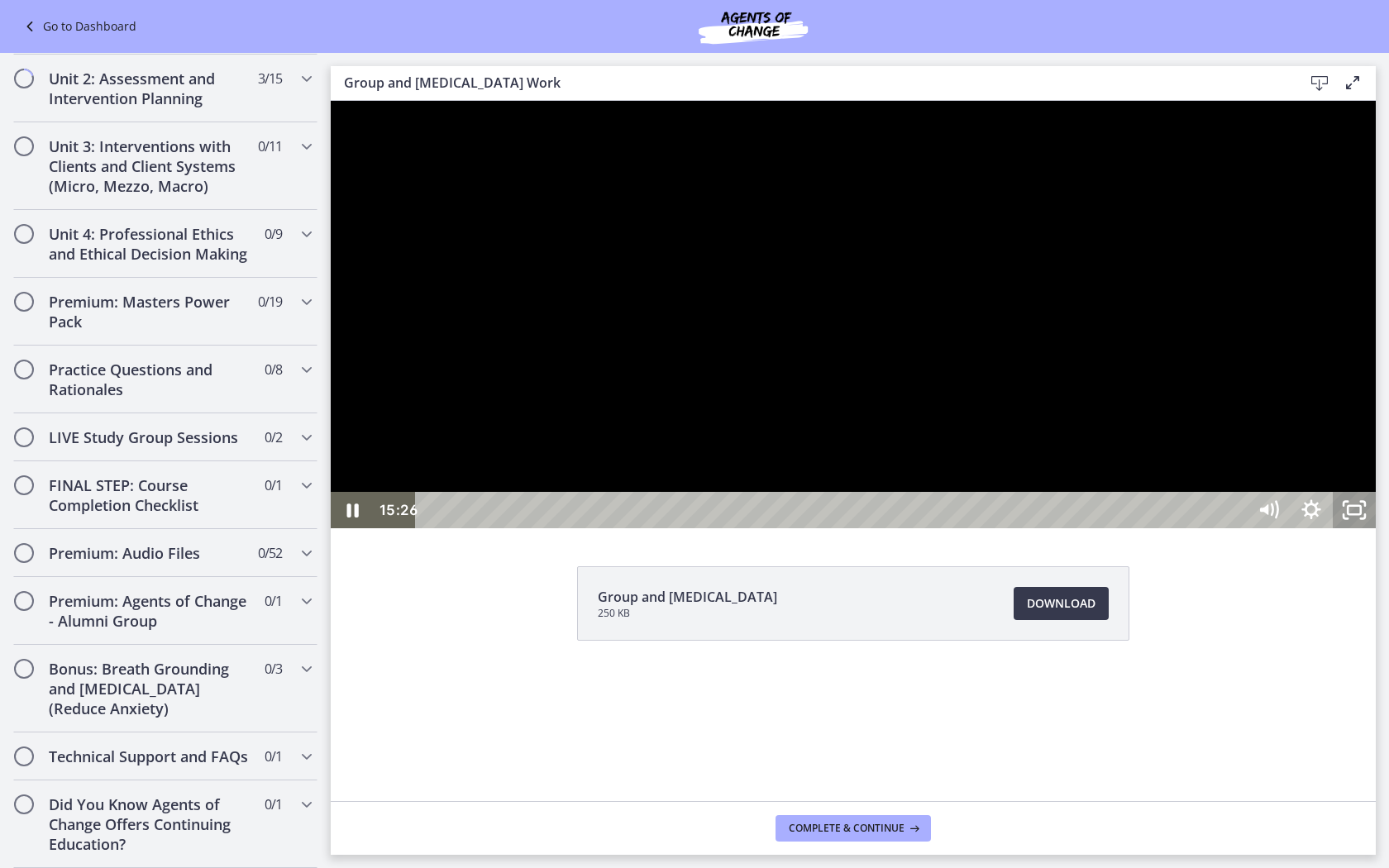
click at [1189, 514] on rect "Unfullscreen" at bounding box center [1353, 510] width 13 height 9
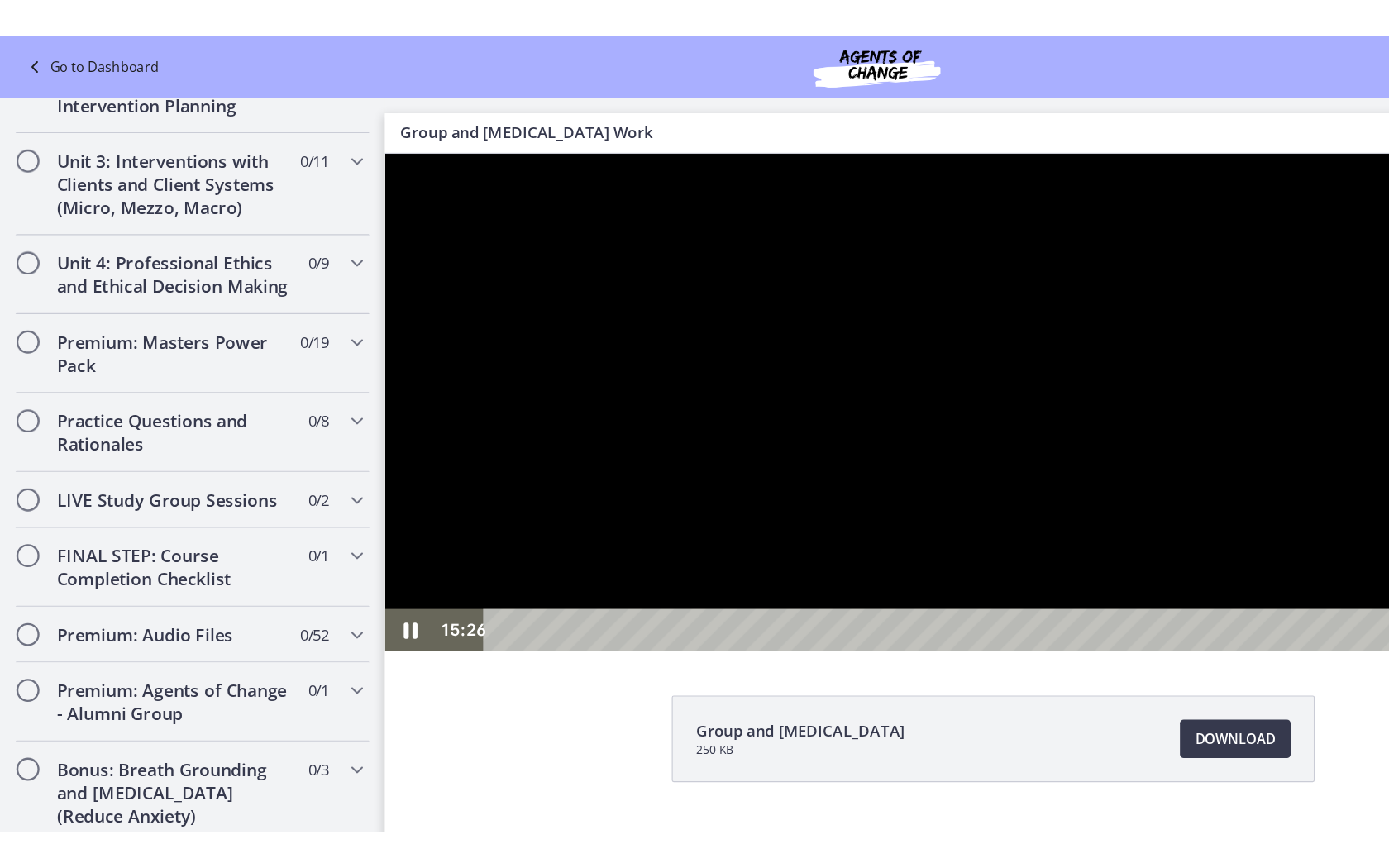
scroll to position [877, 0]
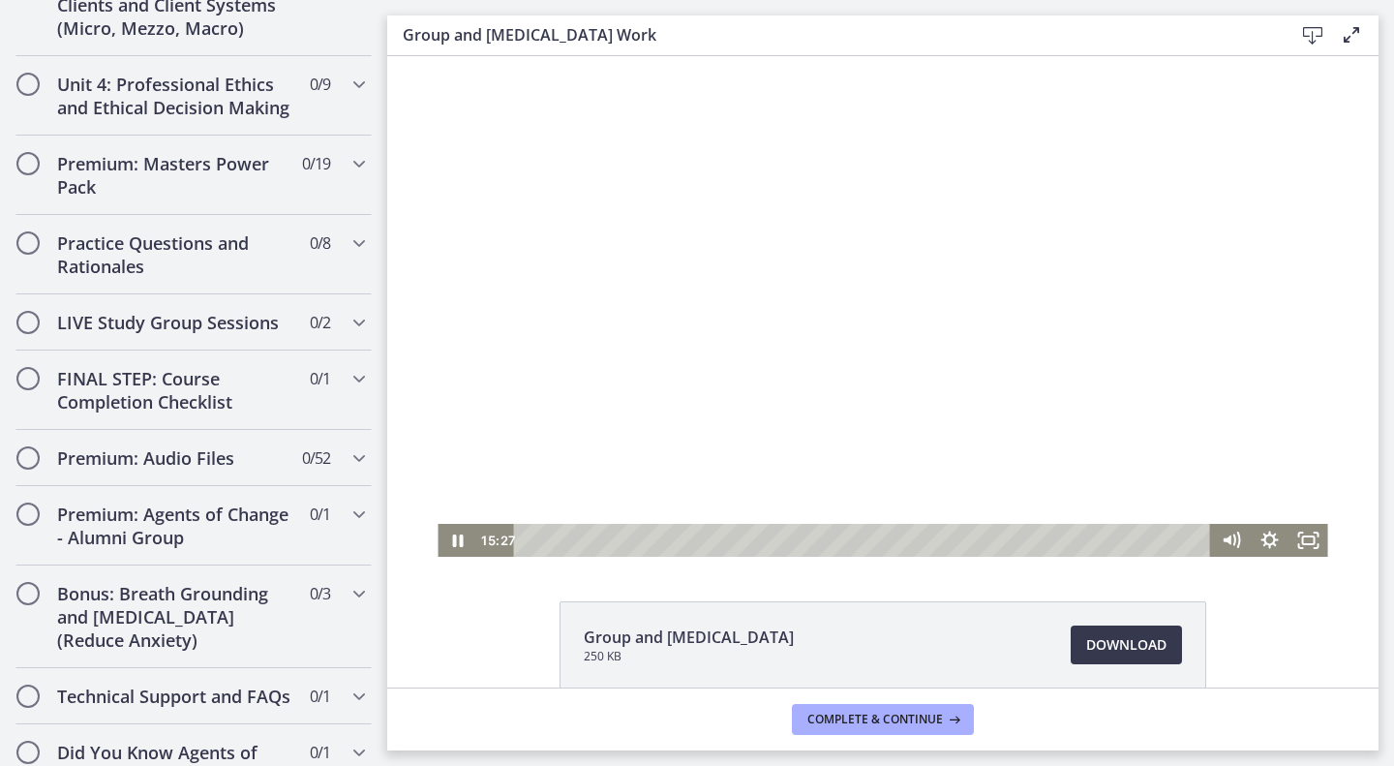
click at [1052, 384] on div at bounding box center [883, 306] width 890 height 501
click at [666, 231] on div at bounding box center [883, 306] width 890 height 501
click at [1294, 535] on icon "Fullscreen" at bounding box center [1309, 540] width 39 height 33
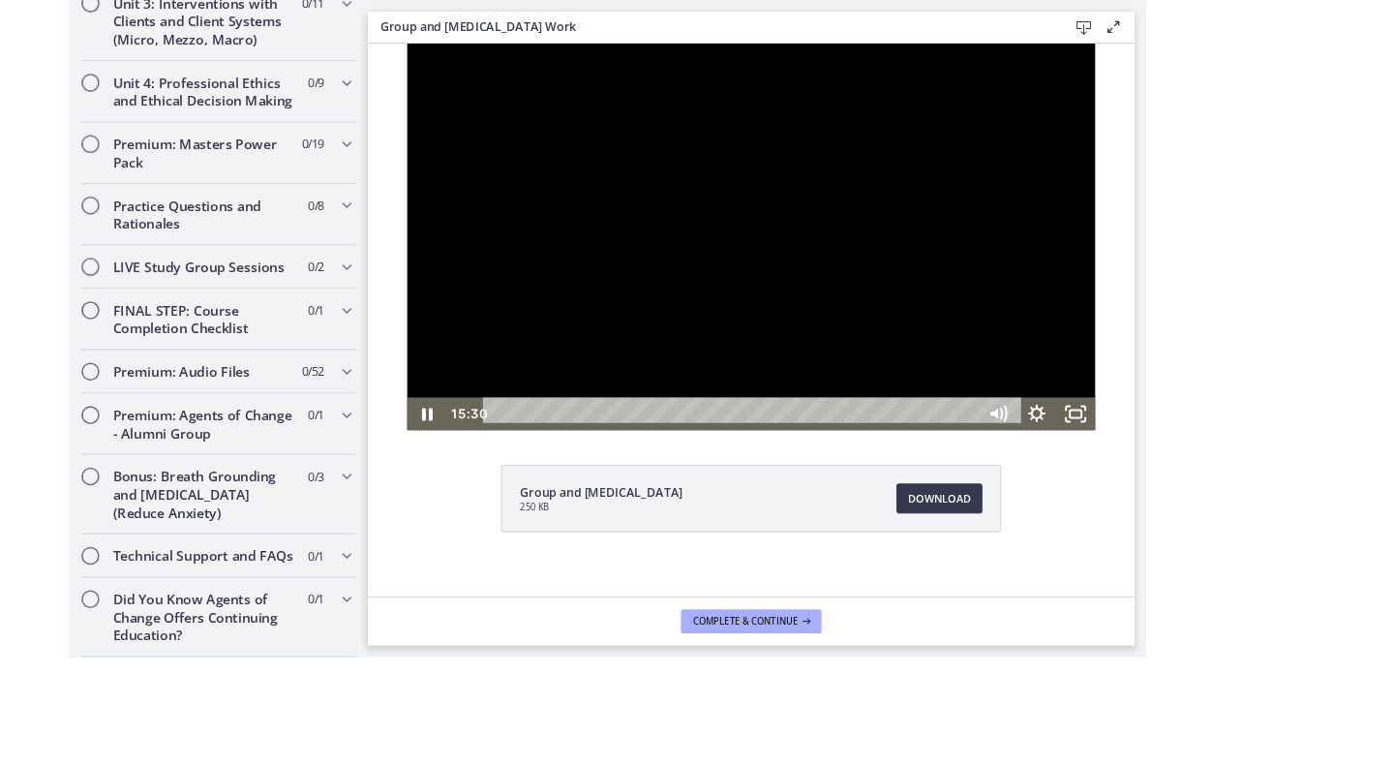
scroll to position [856, 0]
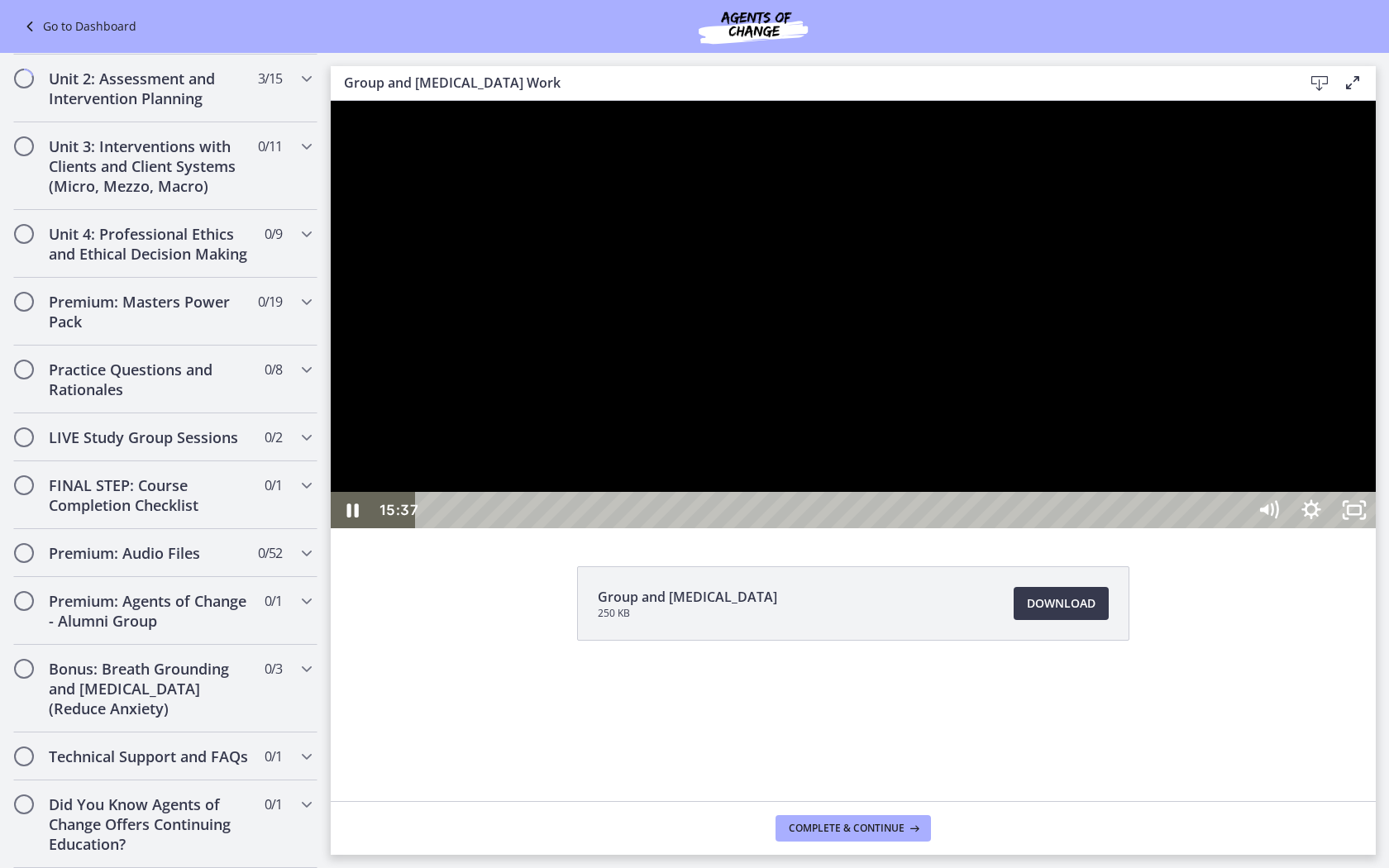
click at [1189, 528] on div at bounding box center [853, 314] width 1045 height 428
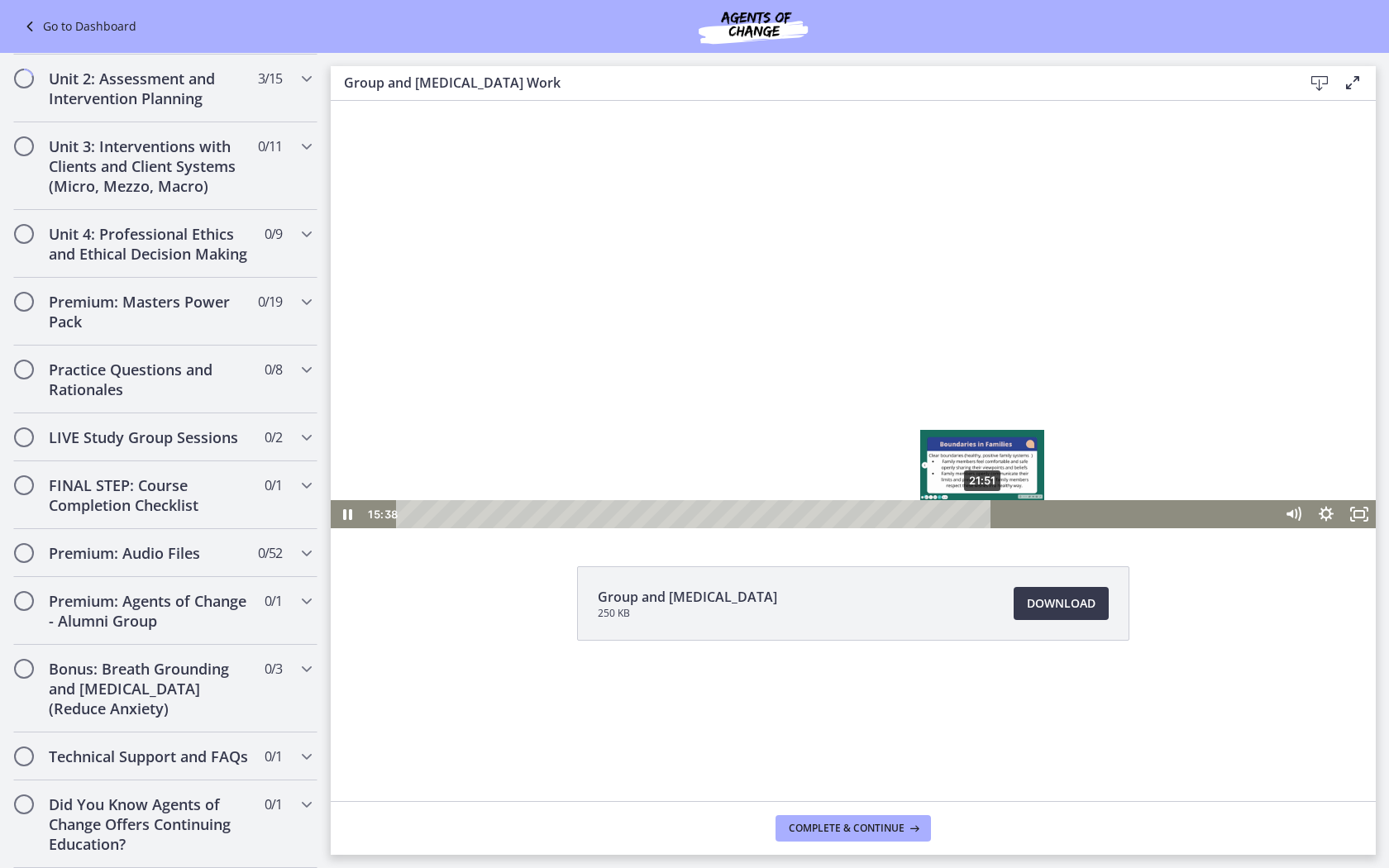
scroll to position [877, 0]
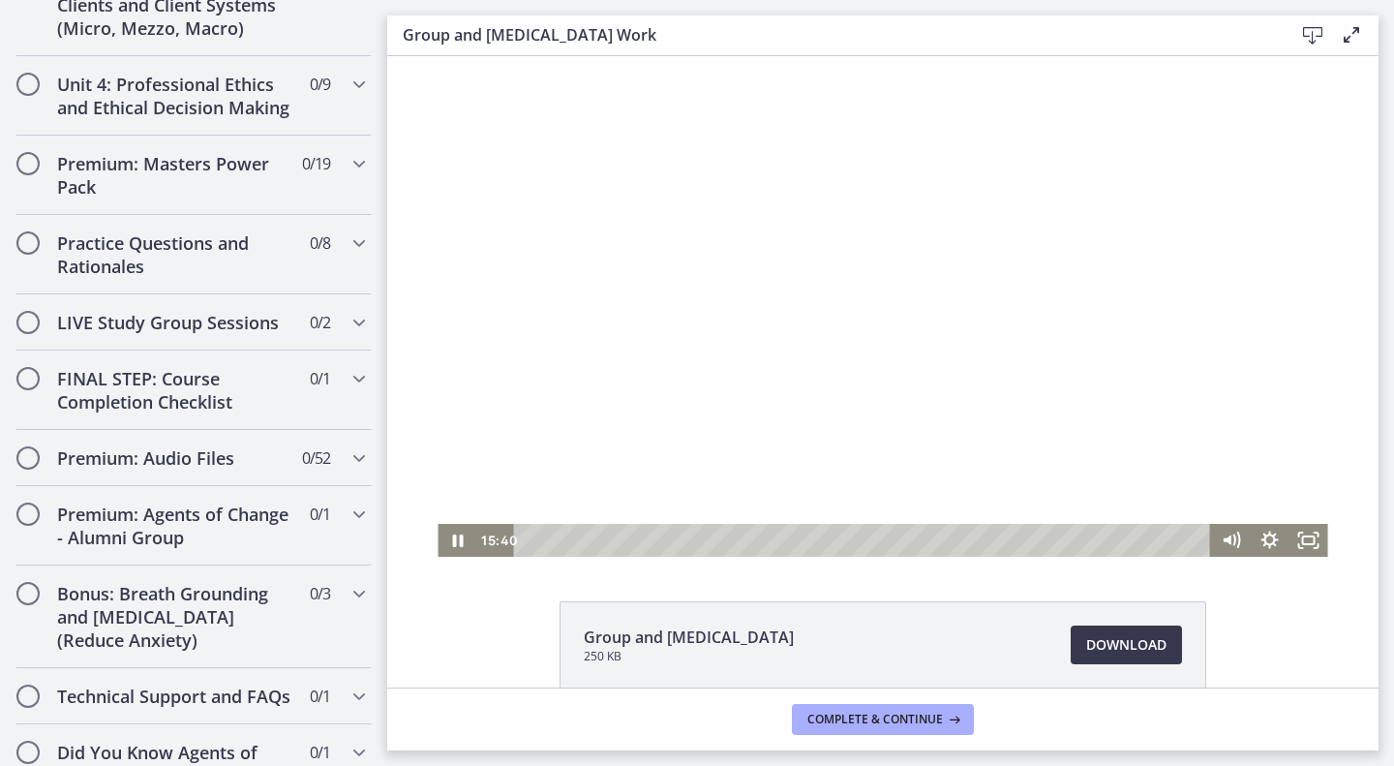
click at [1033, 363] on div at bounding box center [883, 306] width 890 height 501
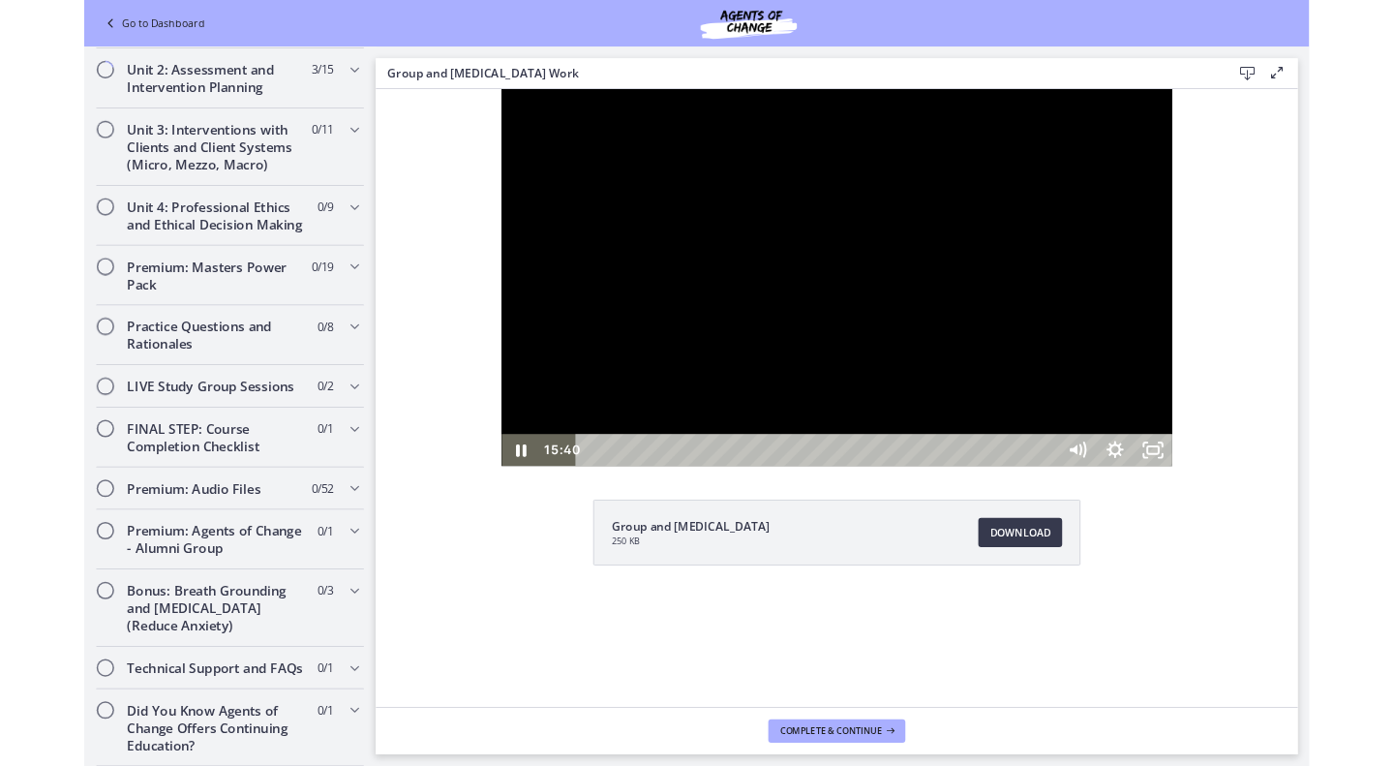
scroll to position [856, 0]
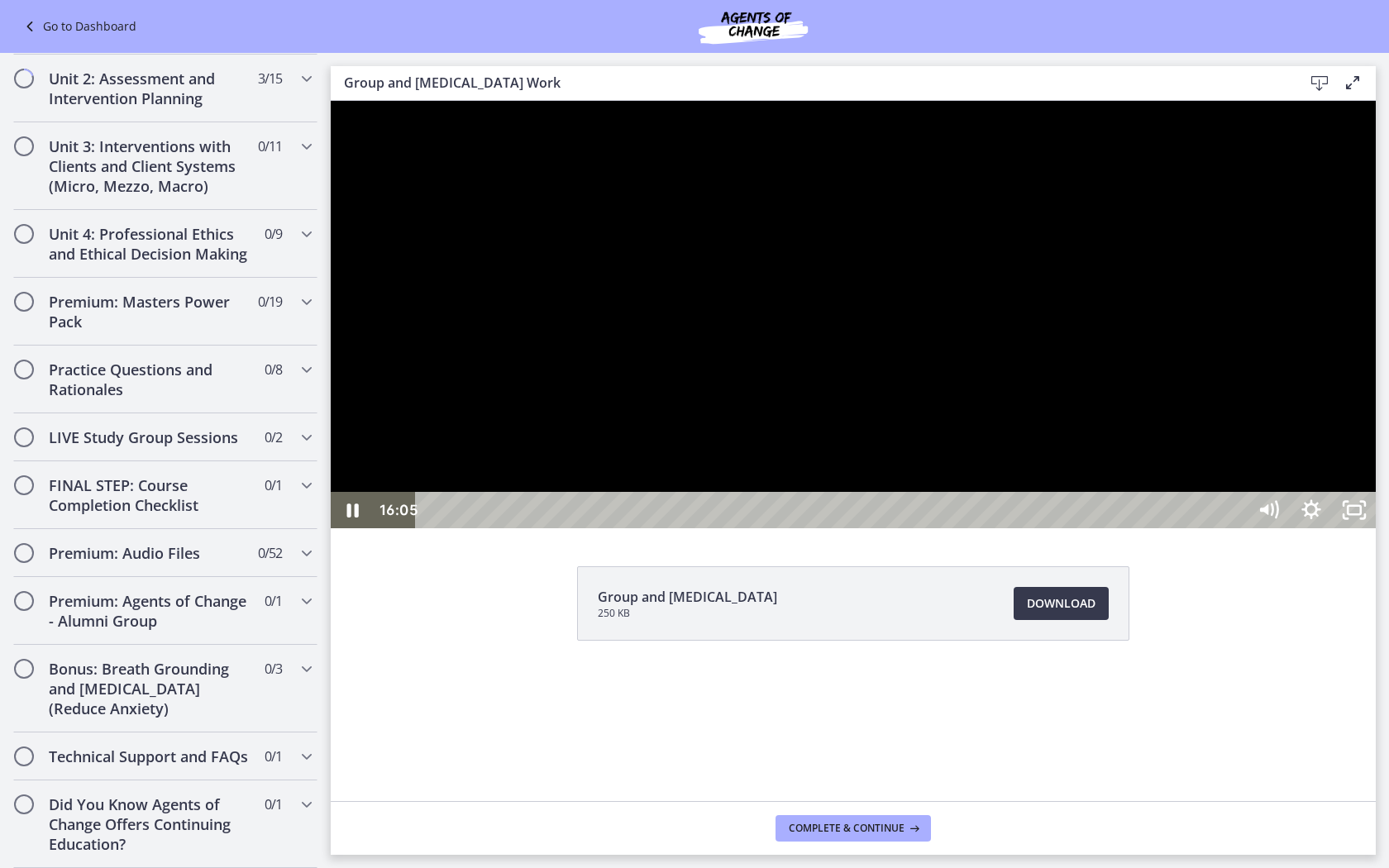
click at [1189, 478] on div at bounding box center [853, 314] width 1045 height 428
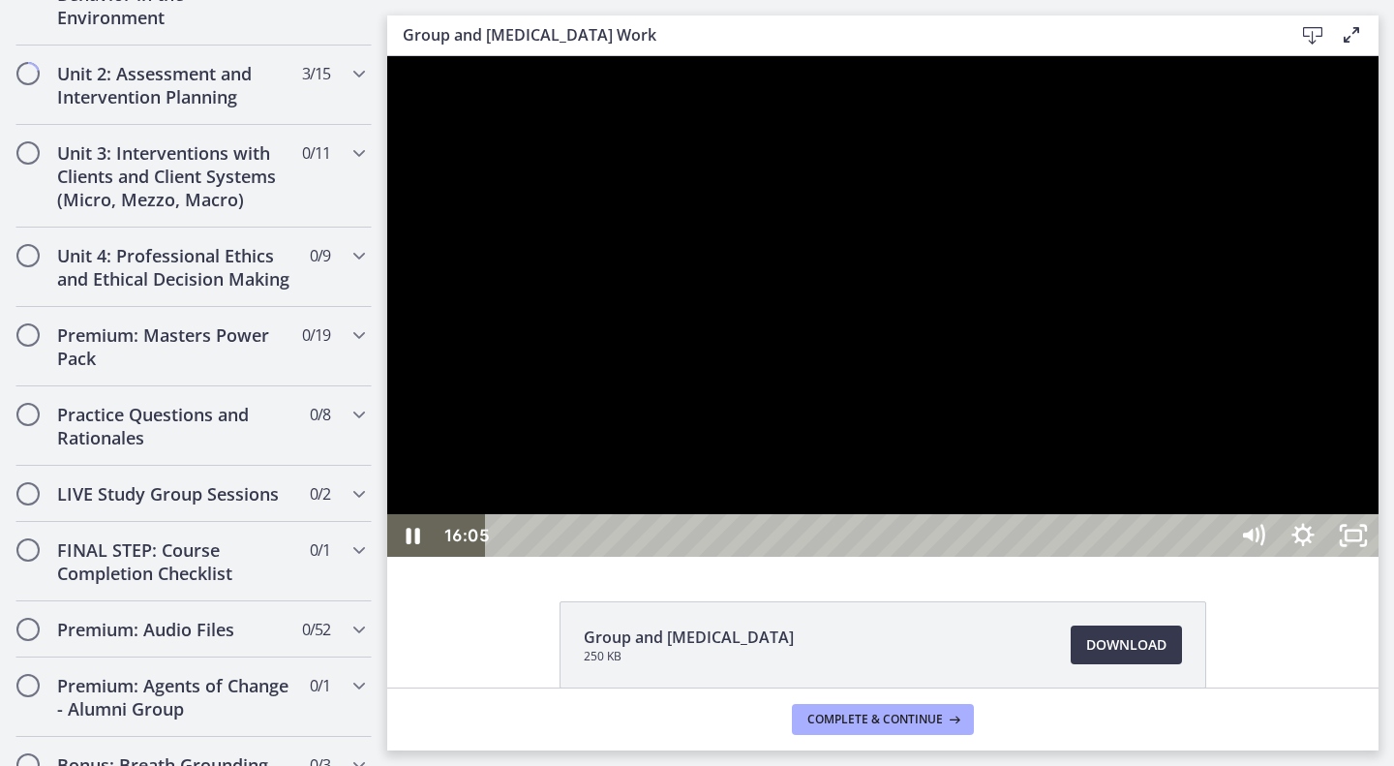
scroll to position [1027, 0]
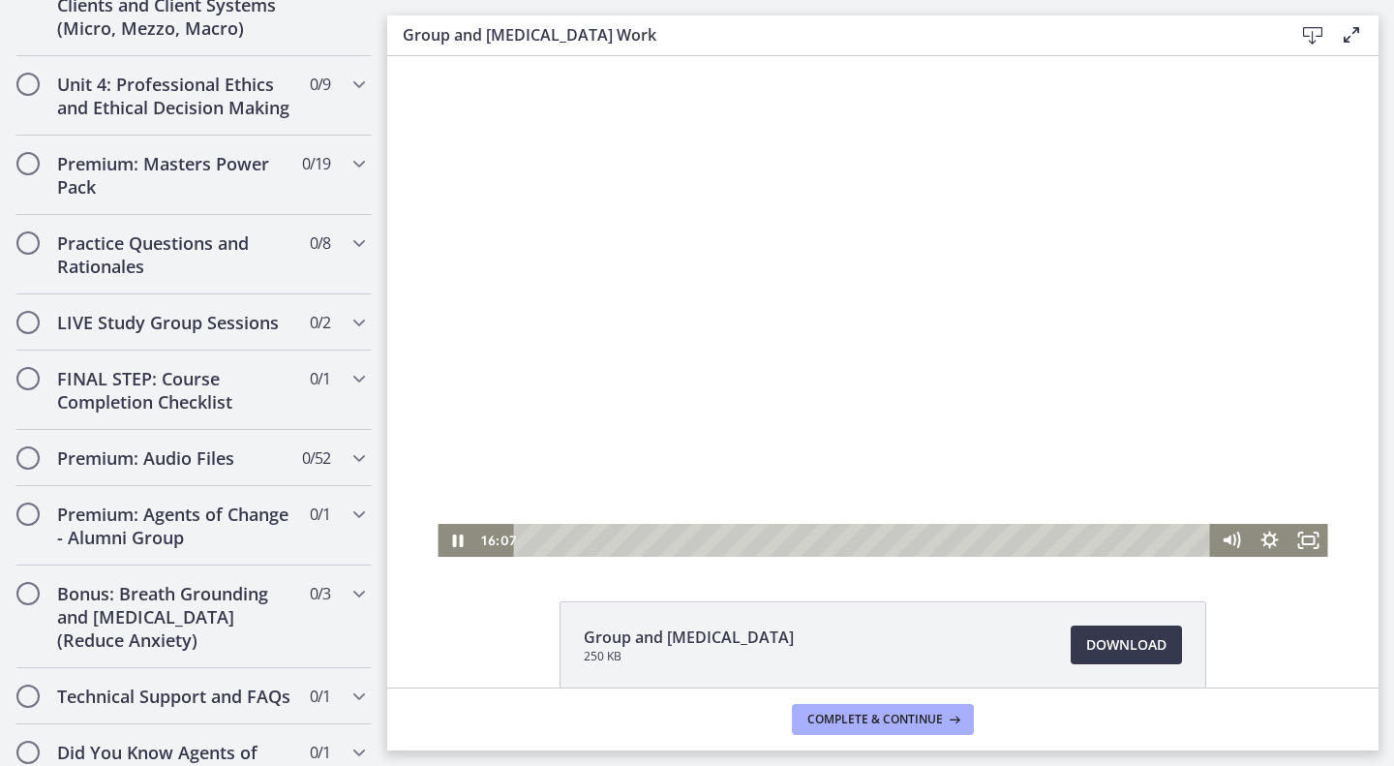
click at [1009, 290] on div at bounding box center [883, 306] width 890 height 501
